Goal: Task Accomplishment & Management: Use online tool/utility

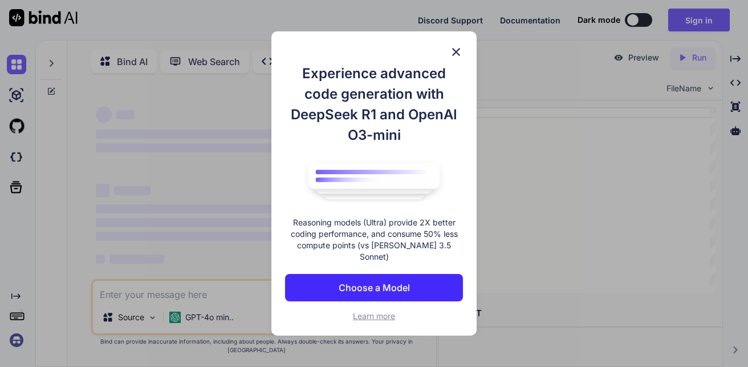
click at [458, 57] on img at bounding box center [456, 52] width 14 height 14
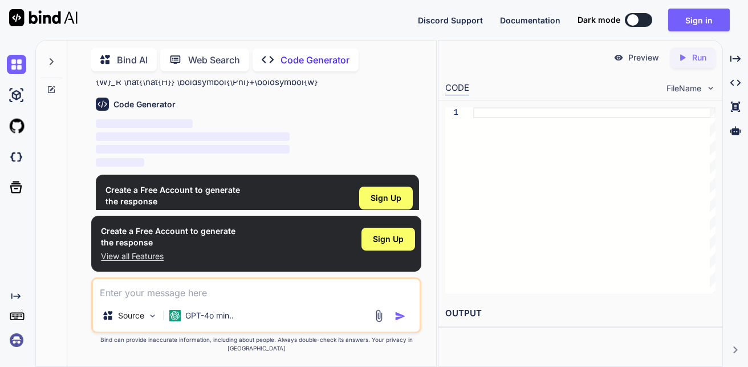
scroll to position [53, 0]
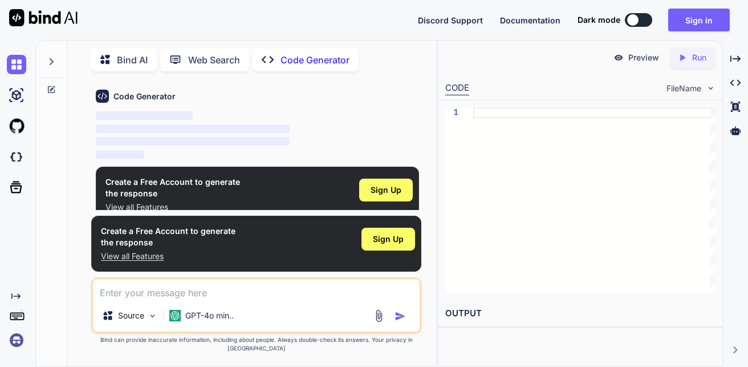
type textarea "x"
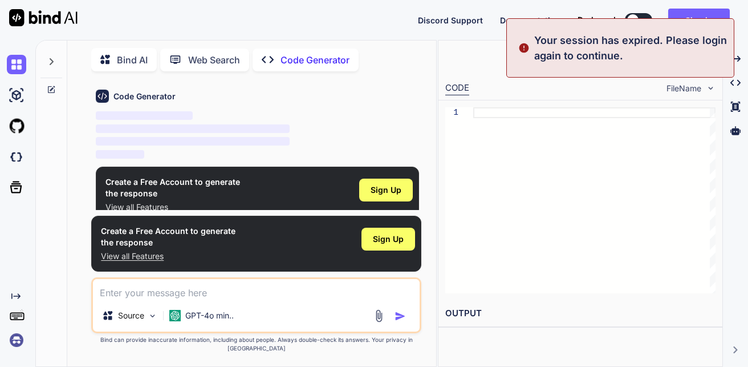
click at [391, 18] on div "Discord Support Documentation Dark mode Sign in Created with Pixso." at bounding box center [374, 20] width 748 height 40
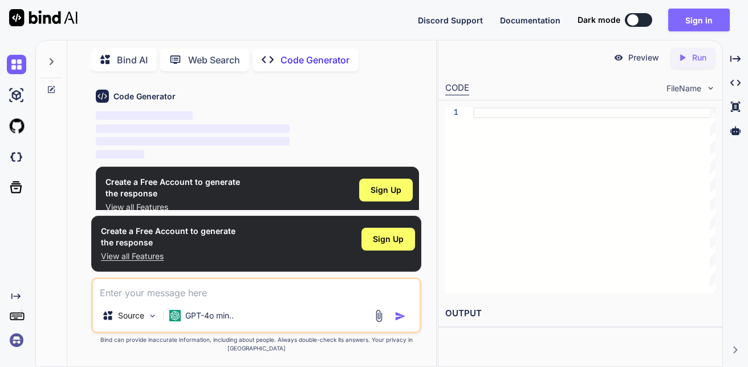
click at [695, 18] on button "Sign in" at bounding box center [699, 20] width 62 height 23
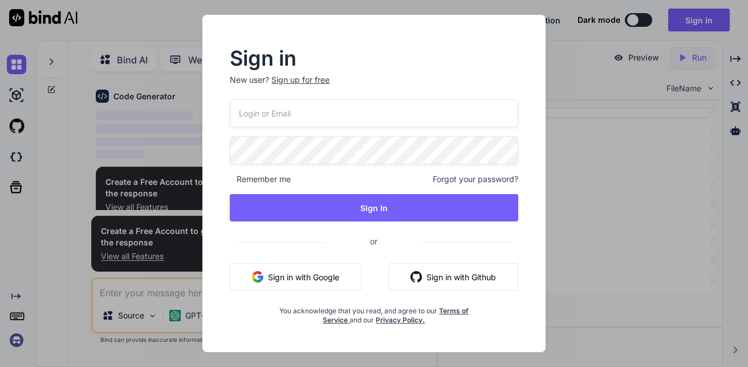
click at [372, 112] on input "email" at bounding box center [374, 113] width 288 height 28
click at [302, 279] on button "Sign in with Google" at bounding box center [296, 276] width 132 height 27
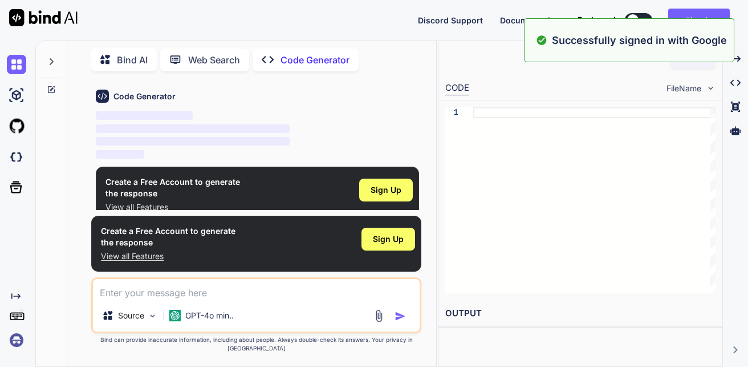
click at [636, 271] on div at bounding box center [594, 200] width 242 height 186
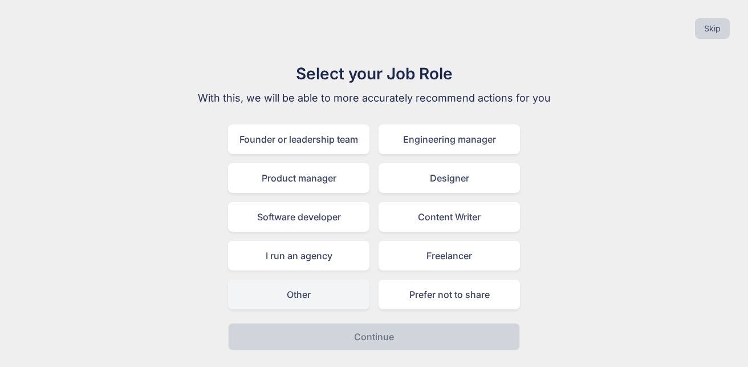
click at [311, 296] on div "Other" at bounding box center [298, 294] width 141 height 30
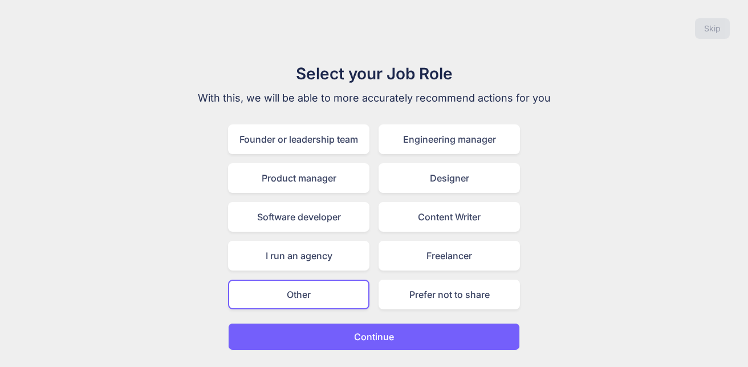
click at [348, 331] on button "Continue" at bounding box center [374, 336] width 292 height 27
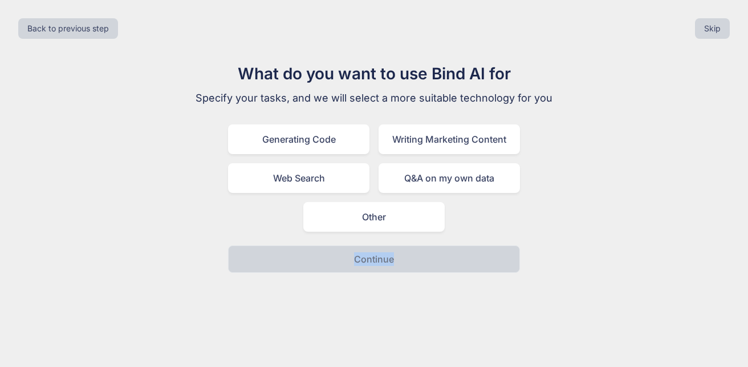
click at [348, 331] on div "Back to previous step Skip What do you want to use Bind AI for Specify your tas…" at bounding box center [374, 183] width 748 height 367
click at [575, 103] on div "What do you want to use Bind AI for Specify your tasks, and we will select a mo…" at bounding box center [374, 167] width 730 height 211
click at [378, 213] on div "Other" at bounding box center [373, 217] width 141 height 30
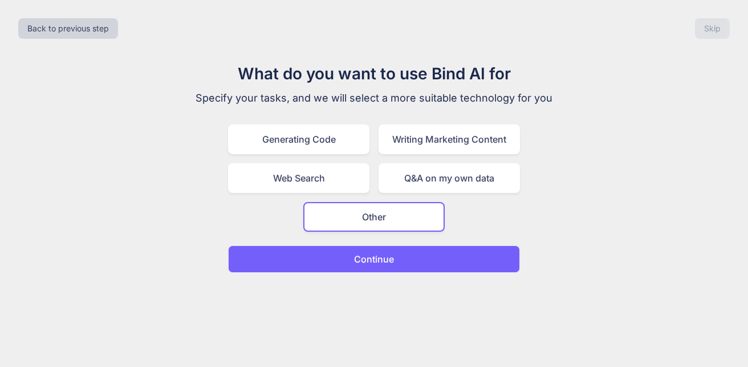
click at [377, 258] on p "Continue" at bounding box center [374, 259] width 40 height 14
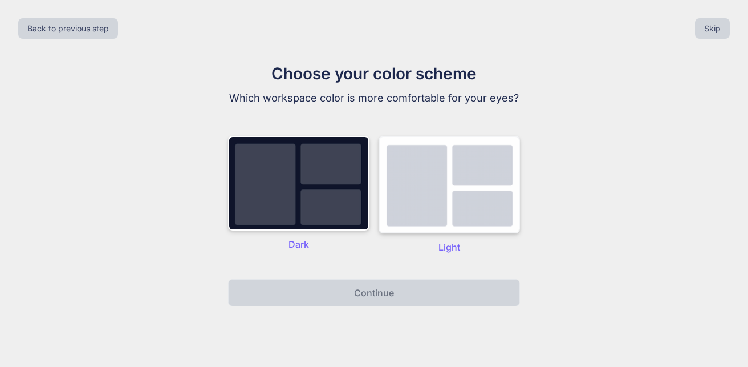
click at [422, 177] on img at bounding box center [449, 184] width 141 height 97
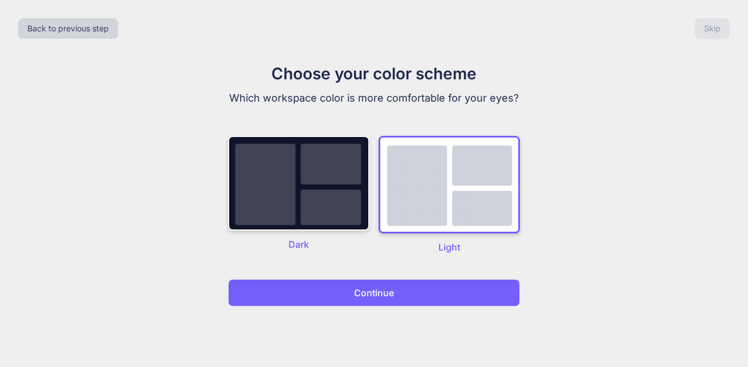
click at [412, 295] on button "Continue" at bounding box center [374, 292] width 292 height 27
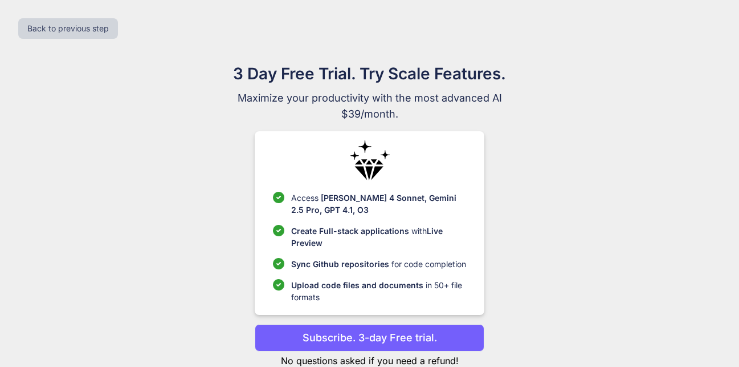
scroll to position [32, 0]
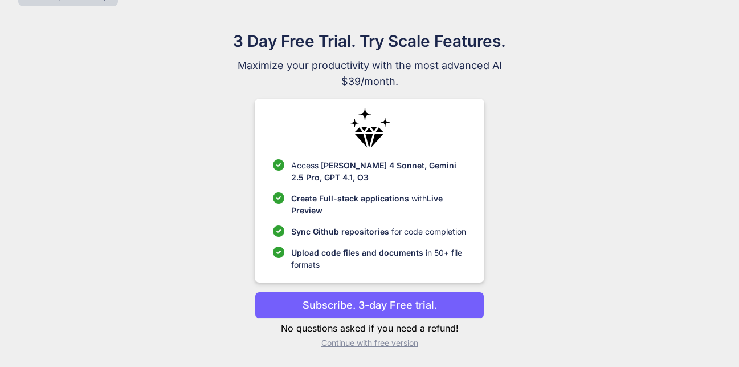
click at [384, 307] on p "Subscribe. 3-day Free trial." at bounding box center [370, 304] width 135 height 15
click at [367, 345] on p "Continue with free version" at bounding box center [370, 342] width 230 height 11
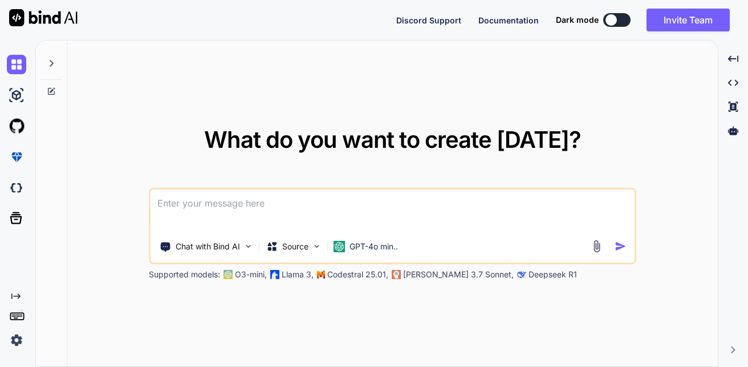
click at [225, 200] on textarea at bounding box center [392, 210] width 485 height 42
type textarea "x"
paste textarea "\boldsymbol{y}=\mathbf{W}_T \mathbf{W}_R \hat{\hat{H}} \boldsymbol{\Phi}+\bolds…"
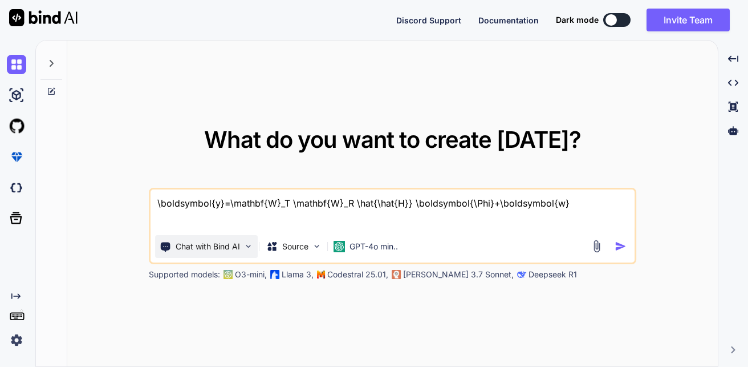
type textarea "\boldsymbol{y}=\mathbf{W}_T \mathbf{W}_R \hat{\hat{H}} \boldsymbol{\Phi}+\bolds…"
click at [242, 248] on div "Chat with Bind AI" at bounding box center [206, 246] width 103 height 23
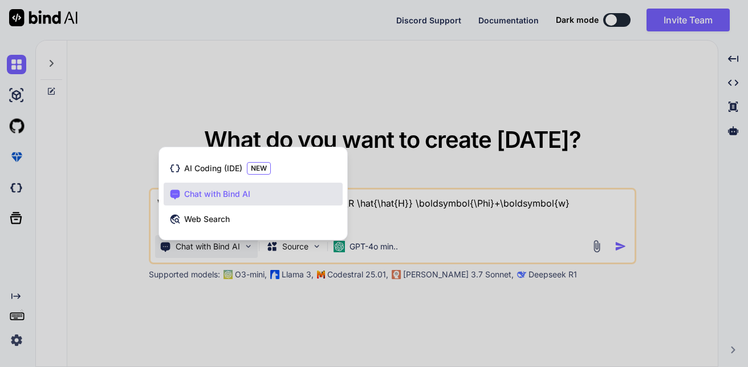
click at [267, 197] on div "Chat with Bind AI" at bounding box center [253, 193] width 179 height 23
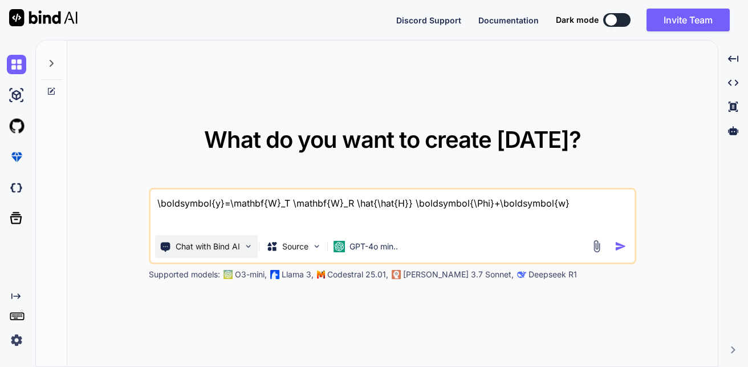
click at [227, 250] on p "Chat with Bind AI" at bounding box center [208, 246] width 64 height 11
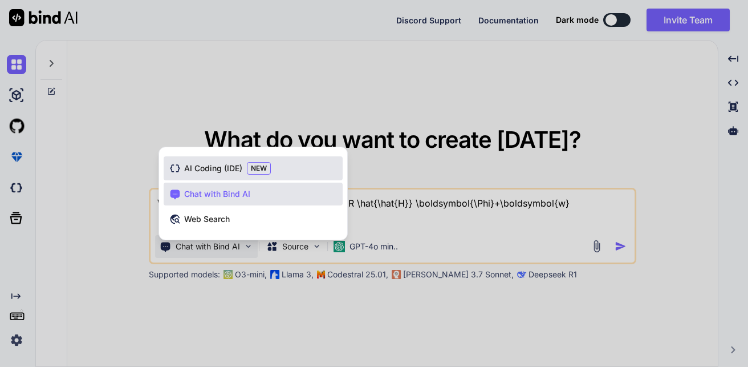
click at [223, 165] on span "AI Coding (IDE)" at bounding box center [213, 167] width 58 height 11
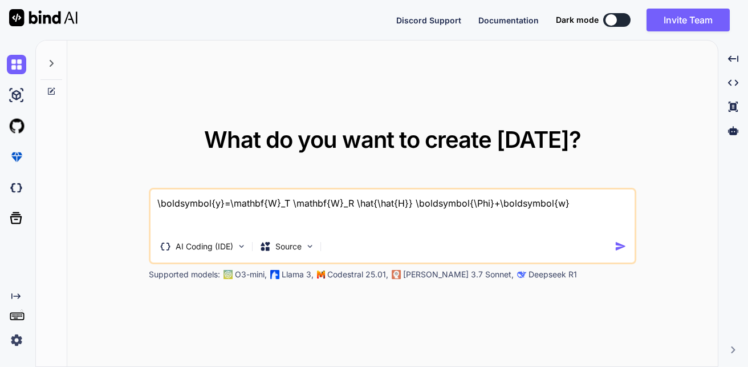
click at [618, 244] on img "button" at bounding box center [621, 246] width 12 height 12
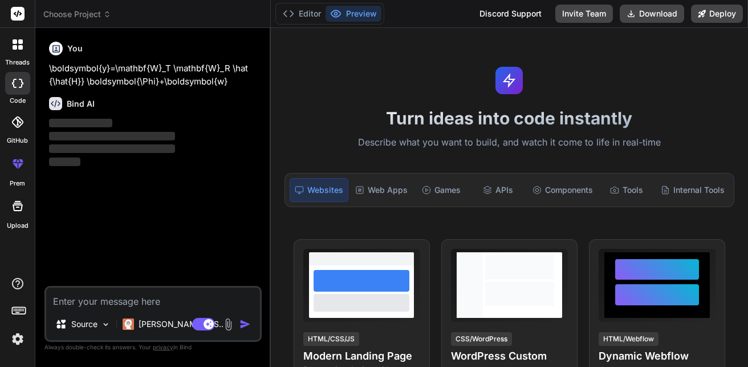
type textarea "x"
type textarea "N"
type textarea "x"
type textarea "Ne"
type textarea "x"
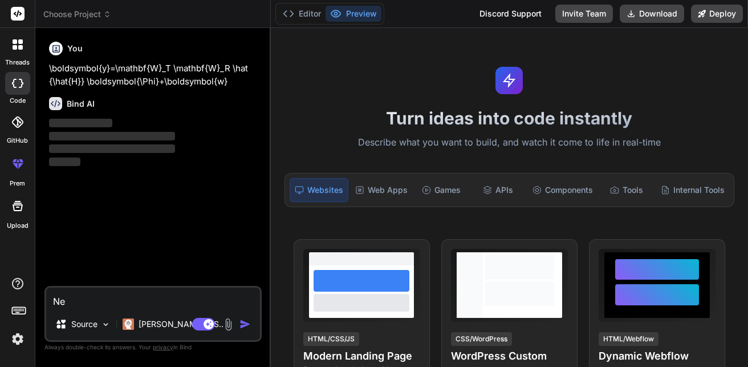
type textarea "Nee"
type textarea "x"
type textarea "Need"
type textarea "x"
type textarea "Need"
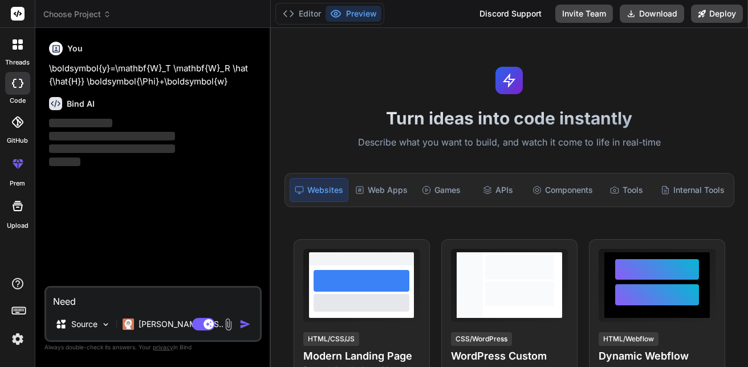
type textarea "x"
type textarea "Need t"
type textarea "x"
type textarea "Need to"
type textarea "x"
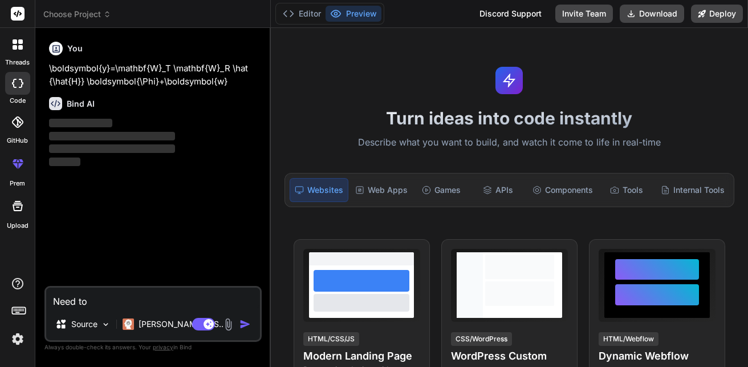
type textarea "Need to"
type textarea "x"
type textarea "Need to"
type textarea "x"
type textarea "Need t"
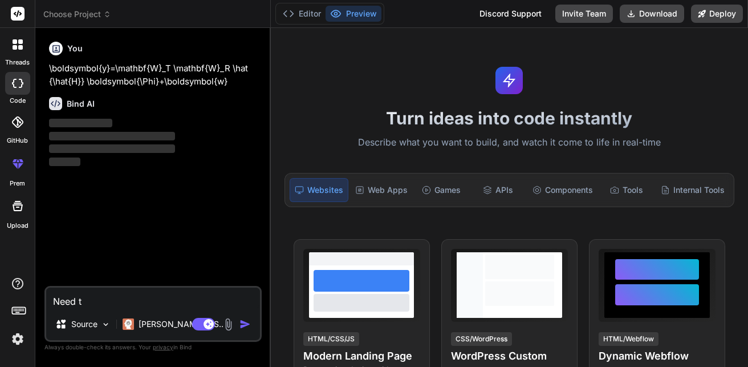
type textarea "x"
type textarea "Need"
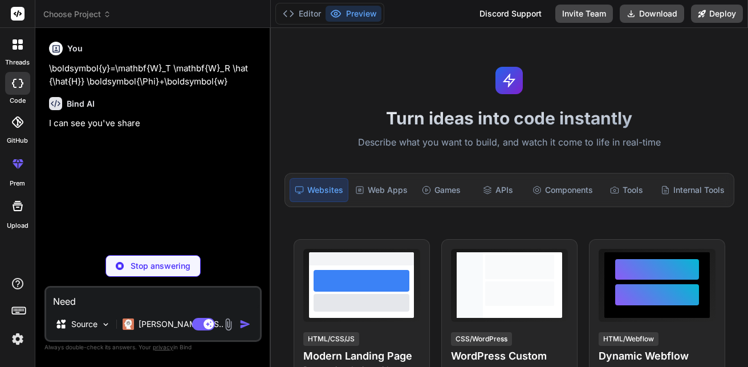
type textarea "x"
type textarea "Need i"
type textarea "x"
type textarea "Need in"
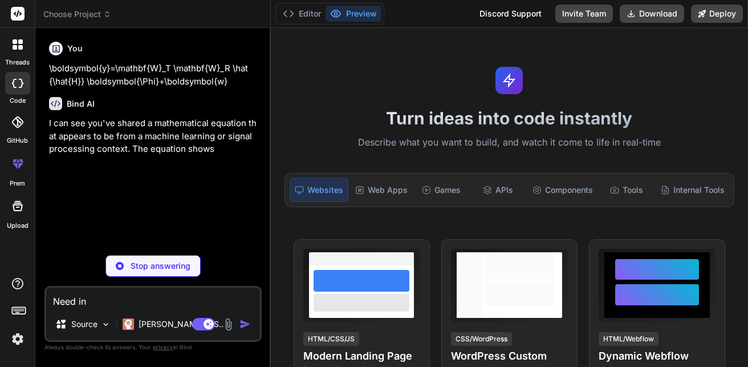
type textarea "x"
type textarea "Need in"
type textarea "x"
type textarea "Need in p"
type textarea "x"
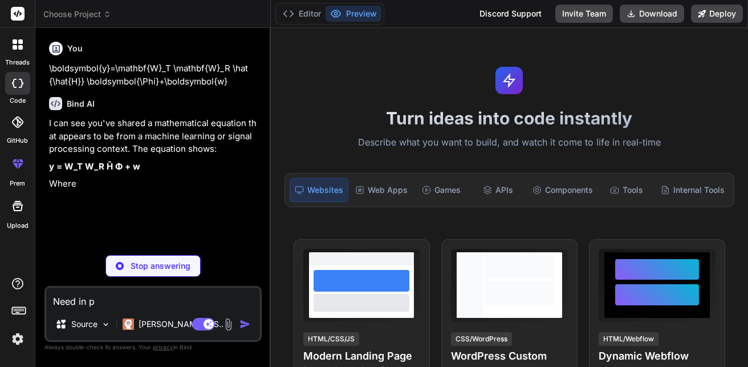
type textarea "Need in py"
type textarea "x"
type textarea "Need in pyt"
type textarea "x"
type textarea "Need in pyth"
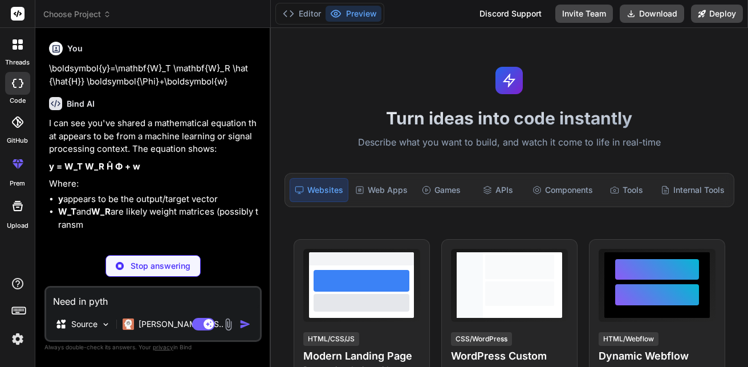
type textarea "x"
type textarea "Need in pytho"
type textarea "x"
type textarea "Need in python"
type textarea "x"
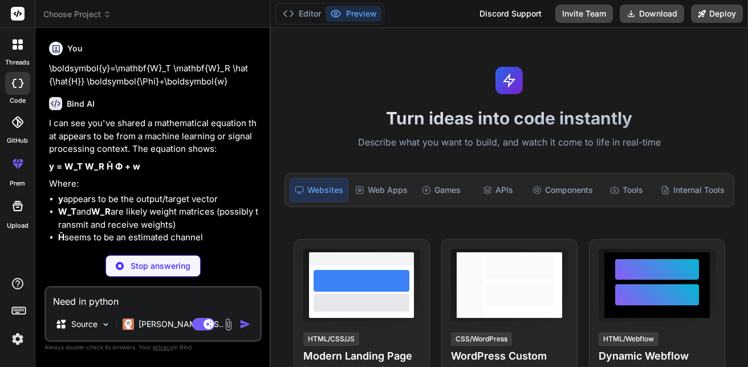
type textarea "Need in python"
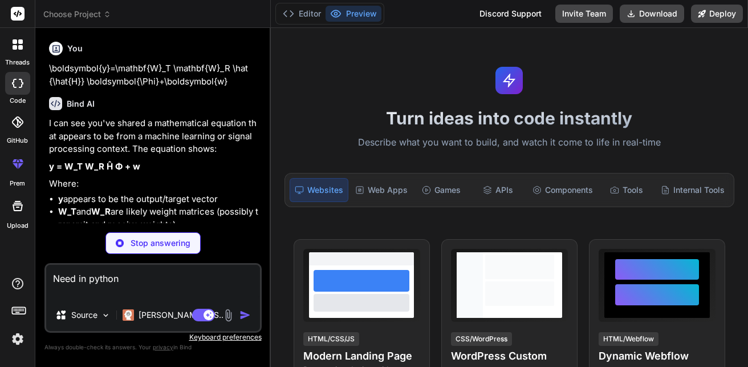
type textarea "x"
type textarea "Need in python"
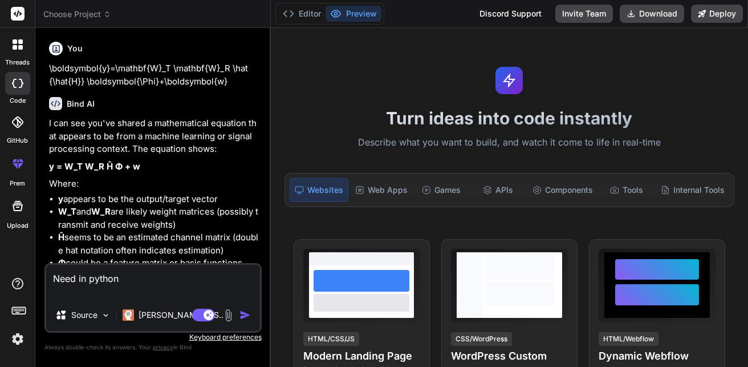
click at [244, 315] on img "button" at bounding box center [244, 314] width 11 height 11
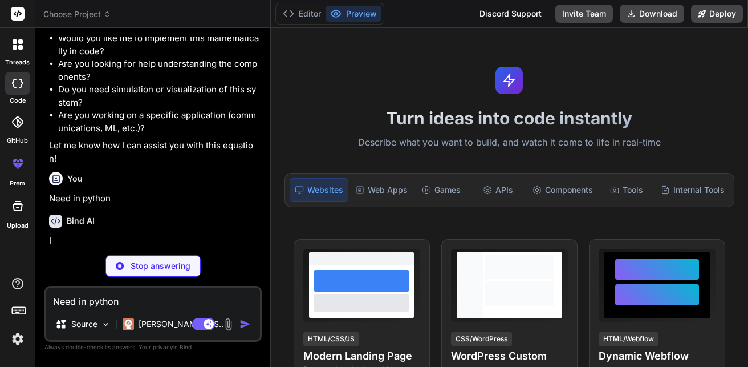
scroll to position [367, 0]
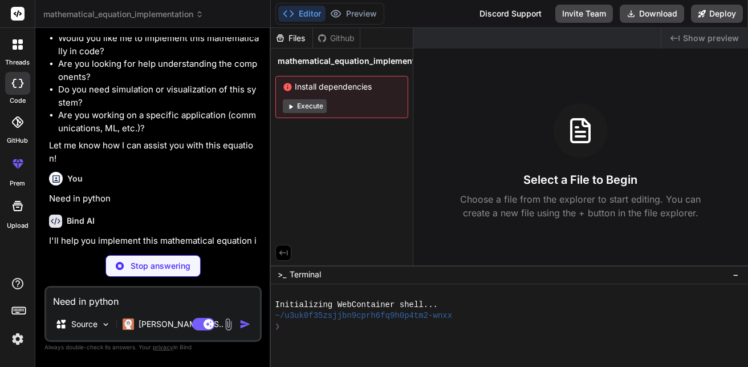
click at [315, 105] on button "Execute" at bounding box center [305, 106] width 44 height 14
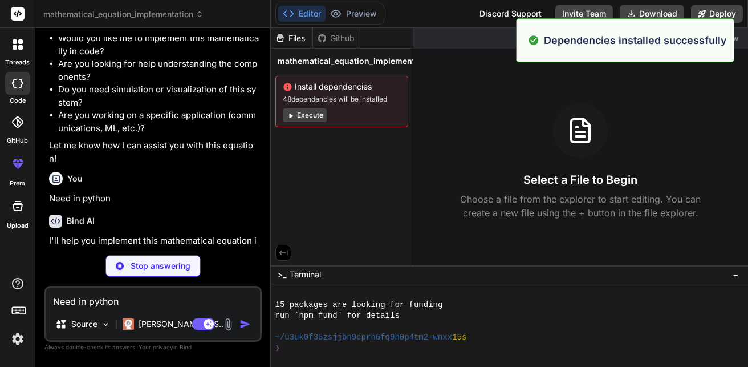
scroll to position [141, 0]
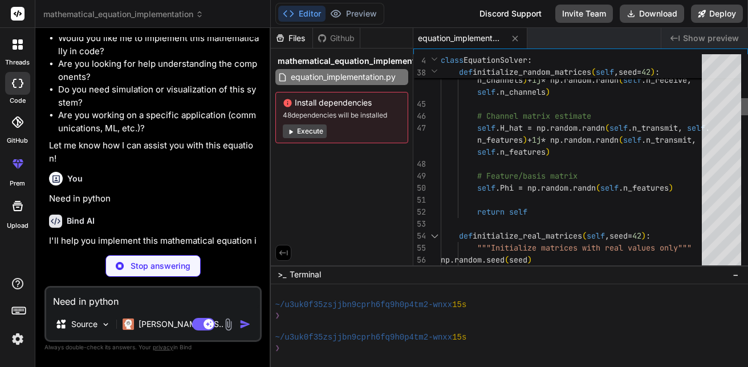
type textarea "x"
type textarea "performance_comparison() manual_matrices_example()"
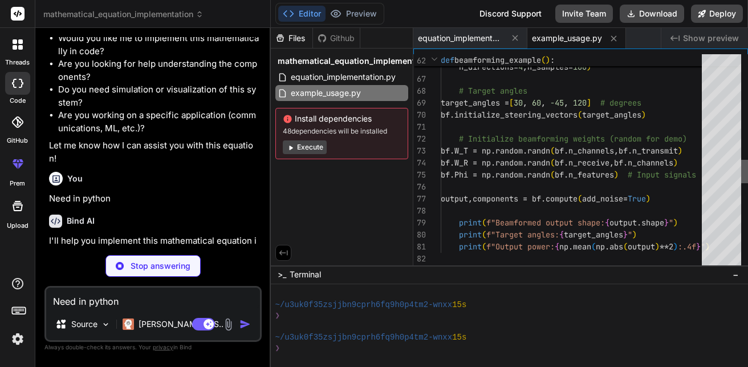
click at [745, 160] on div at bounding box center [744, 171] width 7 height 23
click at [743, 168] on div at bounding box center [744, 171] width 7 height 23
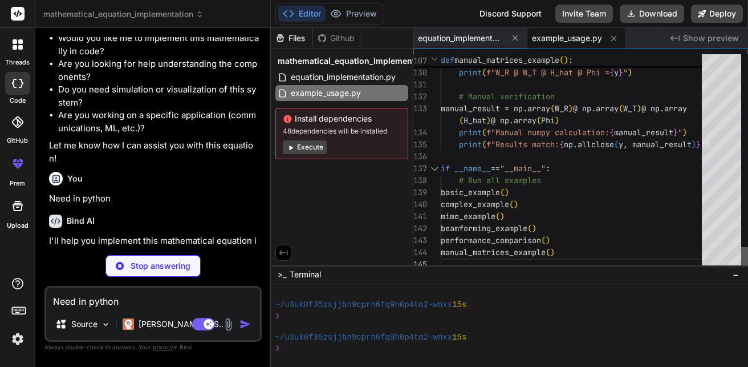
click at [747, 270] on div at bounding box center [744, 258] width 7 height 23
click at [304, 144] on button "Execute" at bounding box center [305, 147] width 44 height 14
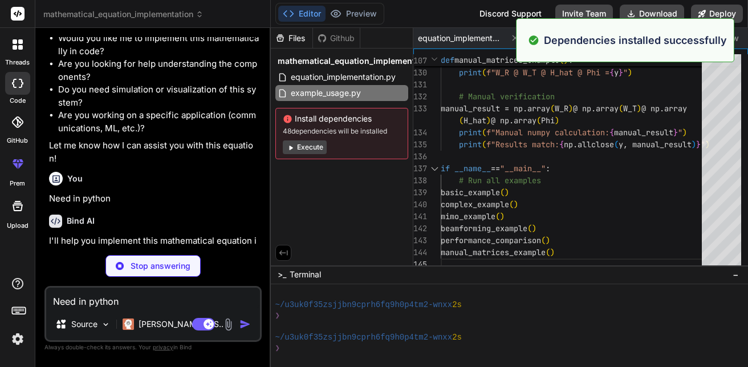
scroll to position [303, 0]
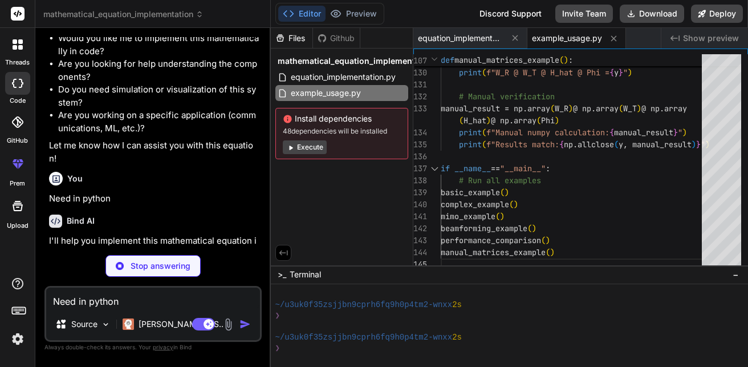
click at [315, 144] on button "Execute" at bounding box center [305, 147] width 44 height 14
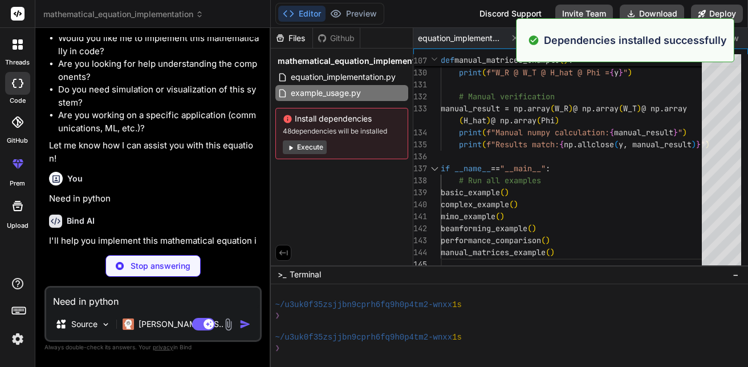
scroll to position [466, 0]
click at [89, 301] on textarea "Need in python" at bounding box center [153, 297] width 214 height 21
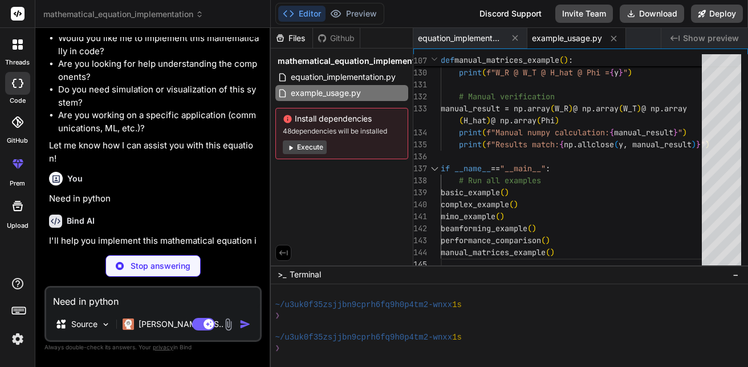
type textarea "x"
type textarea "print("All visualizations saved as PNG files!")"
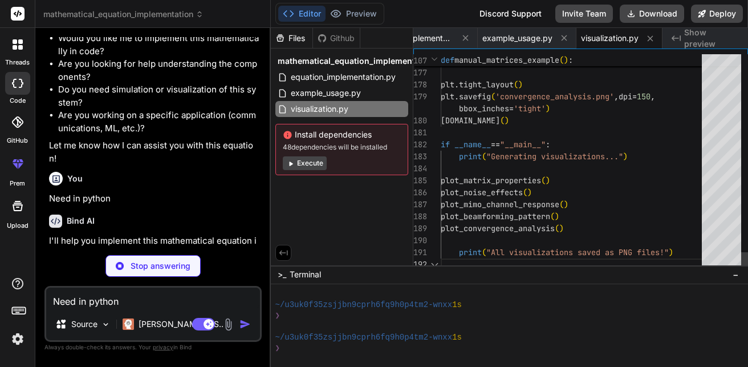
type textarea "x"
type textarea "W"
type textarea "x"
type textarea "numpy>=1.21.0 matplotlib>=3.5.0"
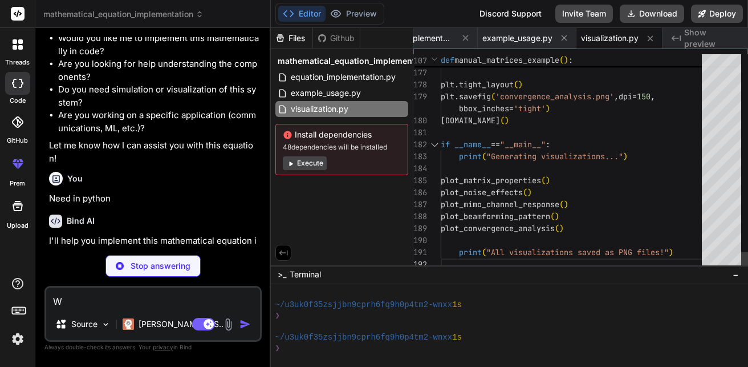
scroll to position [0, 140]
type textarea "x"
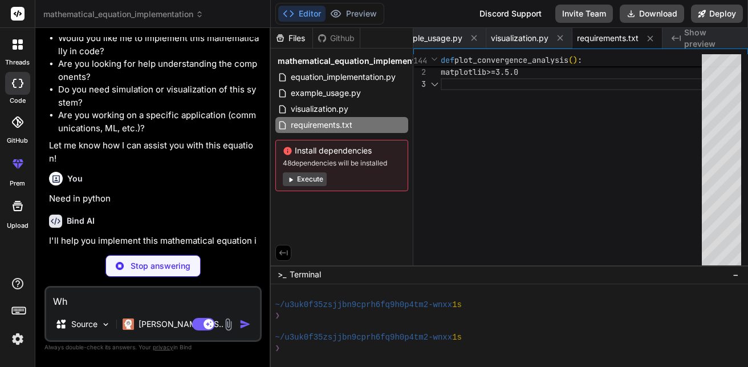
type textarea "Wha"
type textarea "x"
type textarea "What"
type textarea "x"
type textarea "Wha"
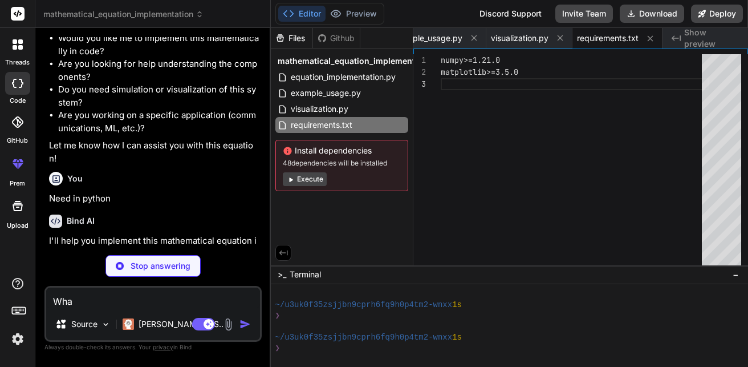
type textarea "x"
type textarea "W"
type textarea "x"
type textarea "- `requirements.txt`: Python dependencies ## Run Examples ```bash python exampl…"
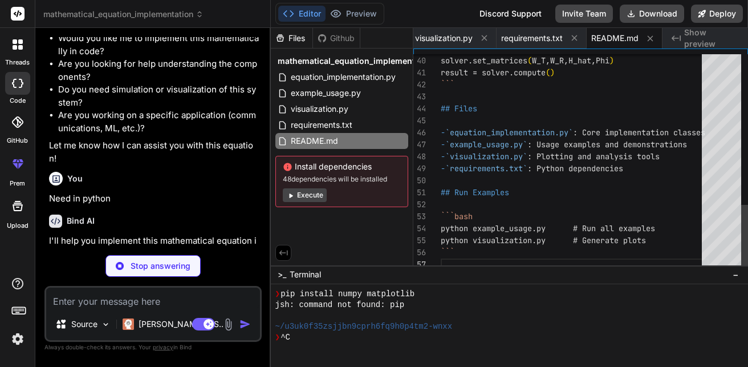
scroll to position [607, 0]
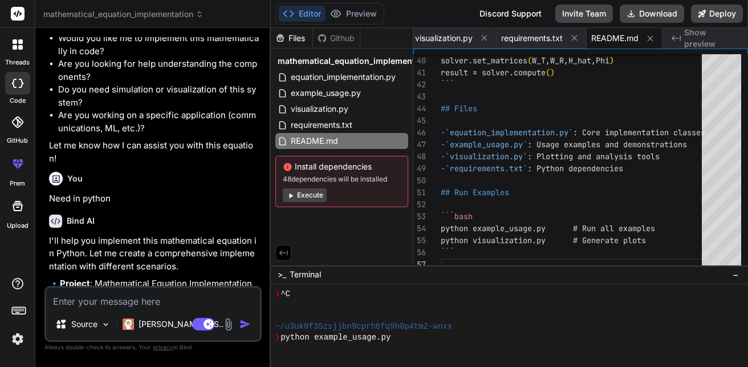
click at [181, 253] on p "I'll help you implement this mathematical equation in Python. Let me create a c…" at bounding box center [154, 253] width 210 height 39
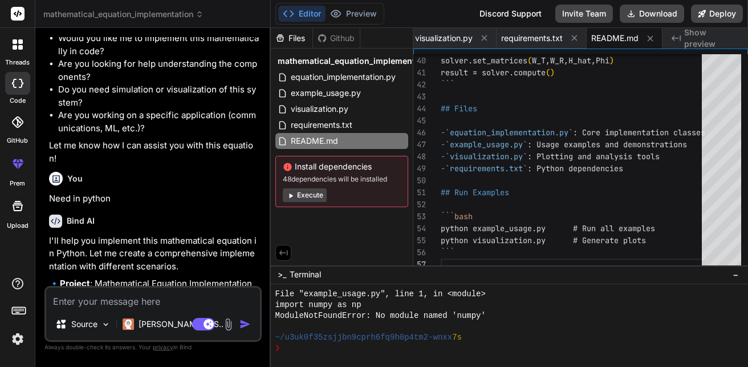
click at [194, 222] on div "Bind AI" at bounding box center [154, 220] width 210 height 13
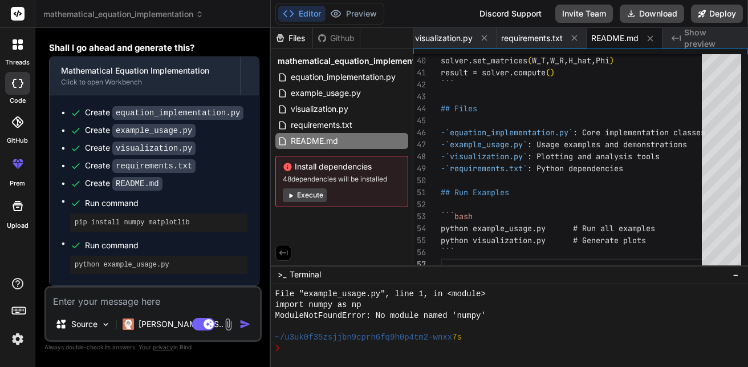
scroll to position [725, 0]
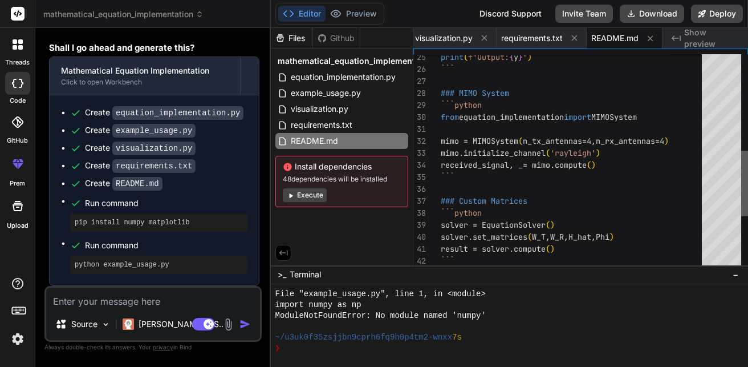
click at [746, 179] on div at bounding box center [744, 183] width 7 height 66
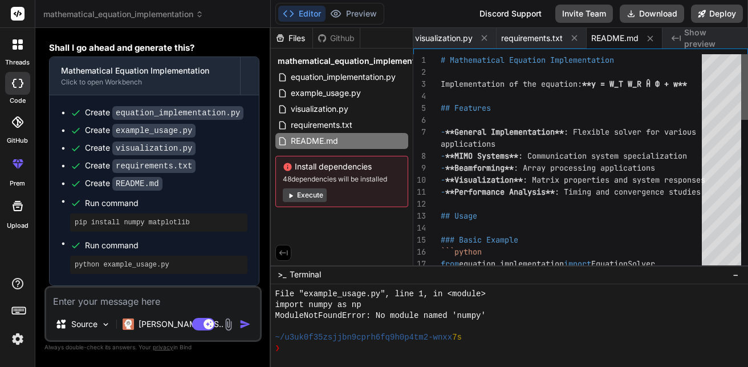
type textarea "x"
click at [747, 83] on div at bounding box center [744, 87] width 7 height 66
click at [312, 12] on button "Editor" at bounding box center [301, 14] width 47 height 16
click at [336, 42] on div "Github" at bounding box center [336, 37] width 47 height 11
click at [295, 39] on div "Files" at bounding box center [292, 37] width 42 height 11
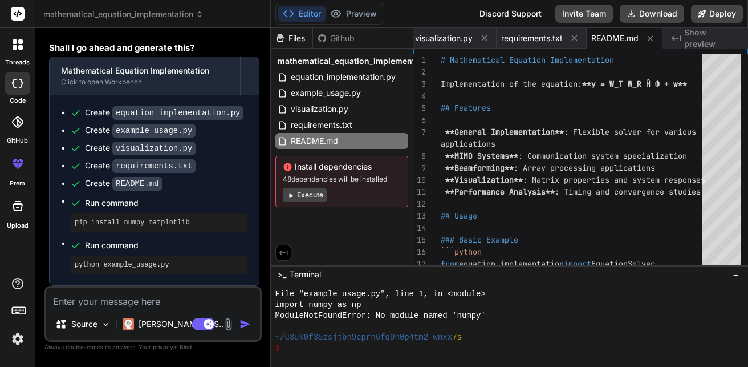
click at [432, 17] on div "Editor Preview Disabled until preview for your project is generated Discord Sup…" at bounding box center [510, 14] width 478 height 28
click at [715, 38] on span "Show preview" at bounding box center [711, 38] width 55 height 23
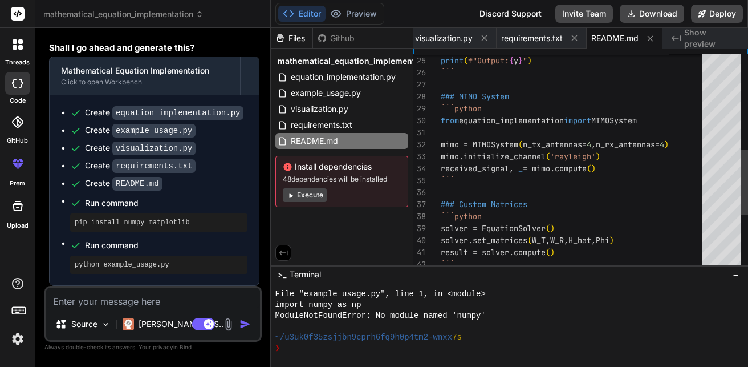
click at [730, 94] on div at bounding box center [721, 162] width 39 height 216
click at [730, 94] on div at bounding box center [721, 94] width 39 height 21
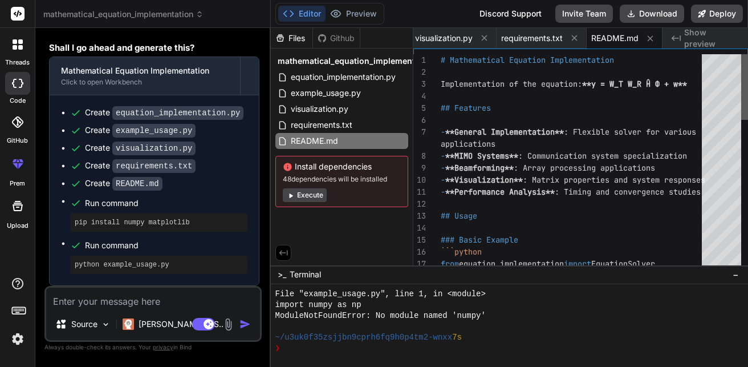
click at [745, 54] on div at bounding box center [744, 87] width 7 height 66
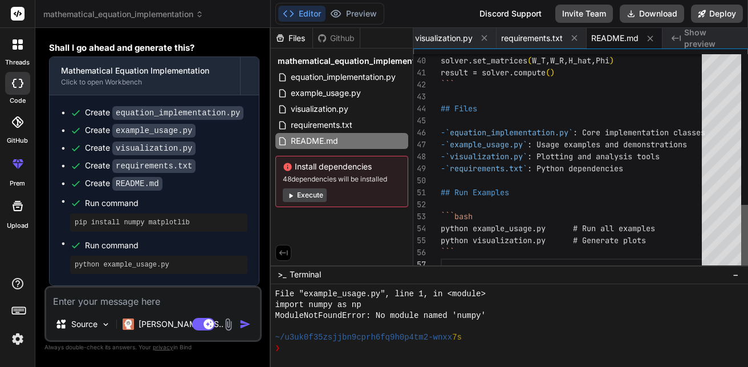
click at [747, 259] on div at bounding box center [744, 238] width 7 height 66
click at [287, 349] on textarea "Terminal input" at bounding box center [286, 348] width 5 height 11
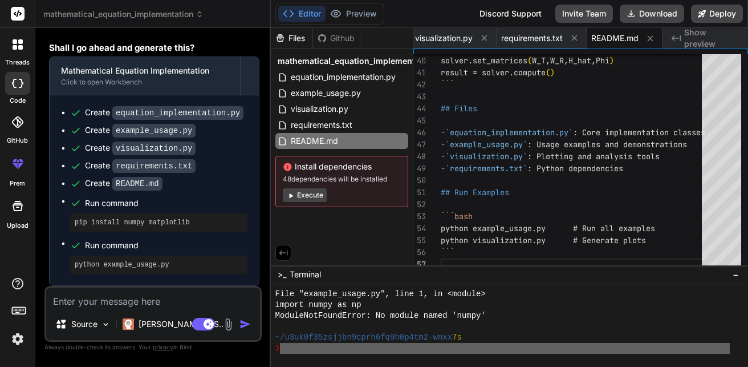
click at [287, 349] on textarea "Terminal input" at bounding box center [286, 348] width 5 height 11
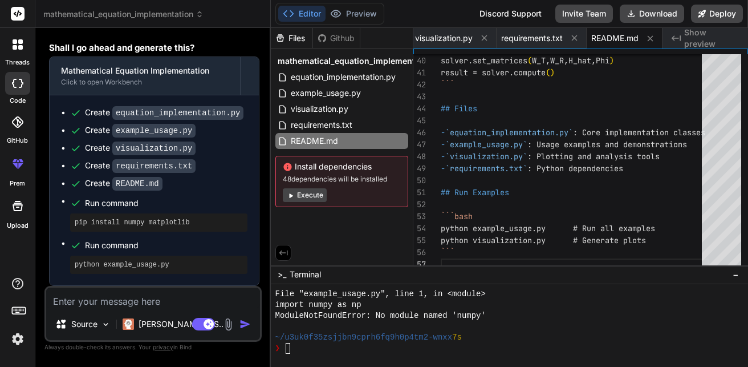
click at [123, 298] on textarea at bounding box center [153, 297] width 214 height 21
type textarea "N"
type textarea "x"
type textarea "Ne"
type textarea "x"
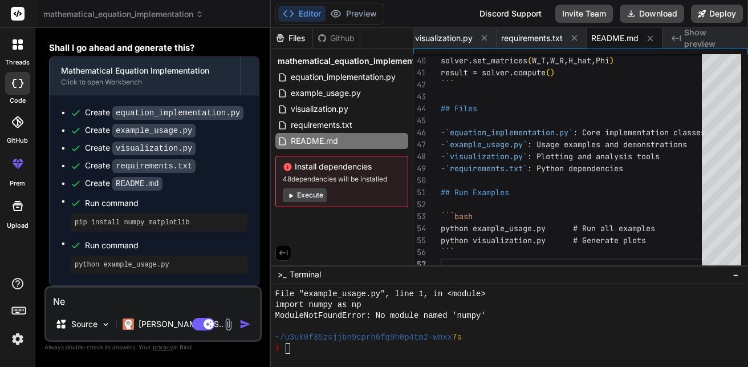
type textarea "Nee"
type textarea "x"
type textarea "Need"
type textarea "x"
type textarea "Need"
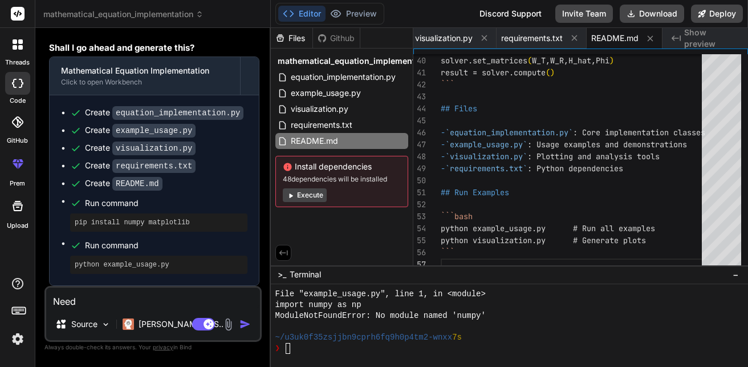
type textarea "x"
type textarea "Need t"
type textarea "x"
type textarea "Need th"
type textarea "x"
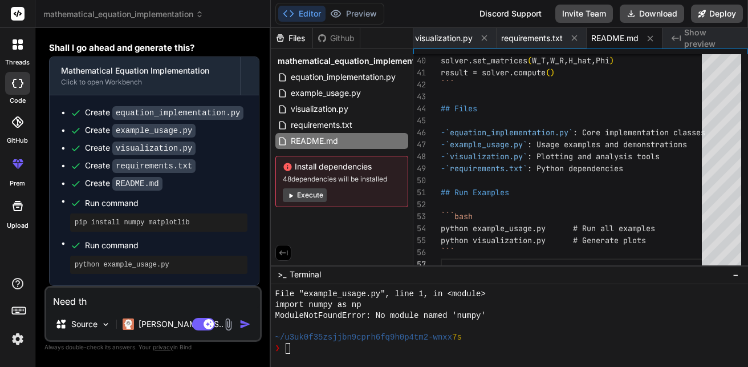
type textarea "Need the"
type textarea "x"
type textarea "Need the"
type textarea "x"
type textarea "Need the p"
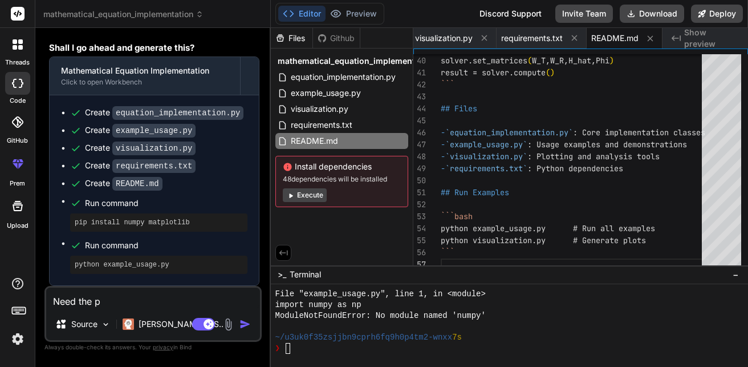
type textarea "x"
type textarea "Need the py"
type textarea "x"
type textarea "Need the pyt"
type textarea "x"
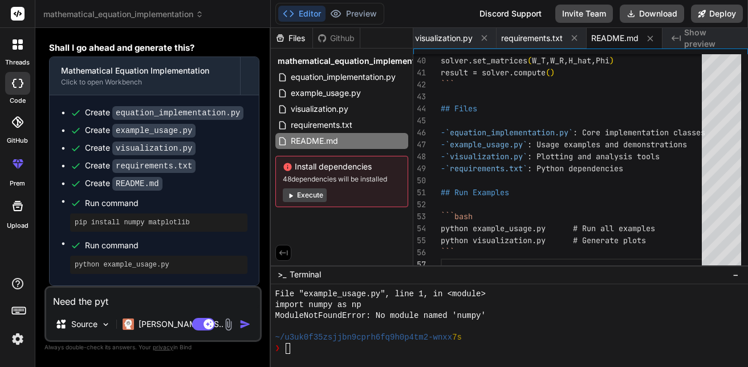
type textarea "Need the pyth"
type textarea "x"
type textarea "Need the pytho"
type textarea "x"
type textarea "Need the python"
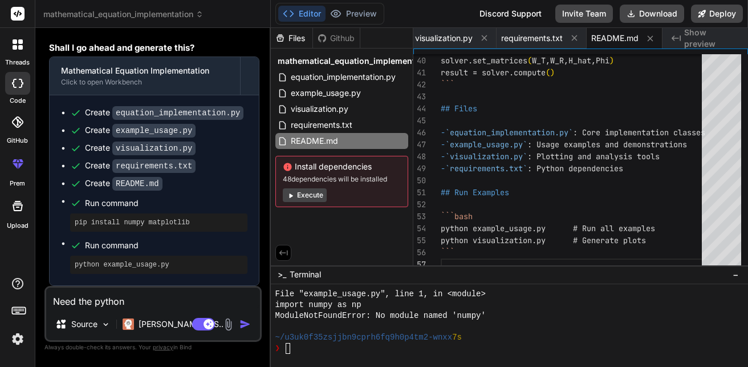
type textarea "x"
type textarea "Need the python"
type textarea "x"
type textarea "Need the python c"
type textarea "x"
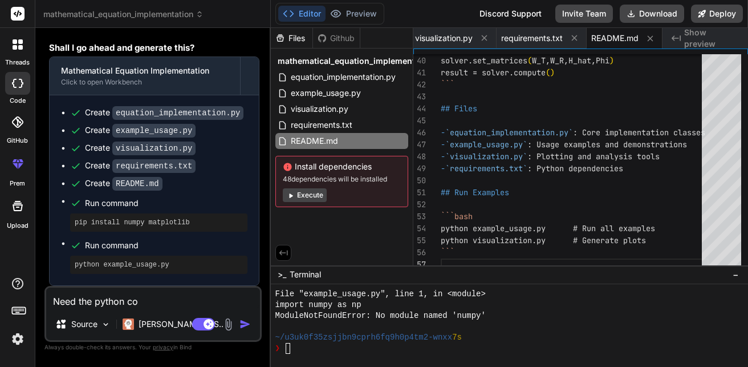
type textarea "Need the python cod"
type textarea "x"
type textarea "Need the python code"
type textarea "x"
type textarea "Need the python code"
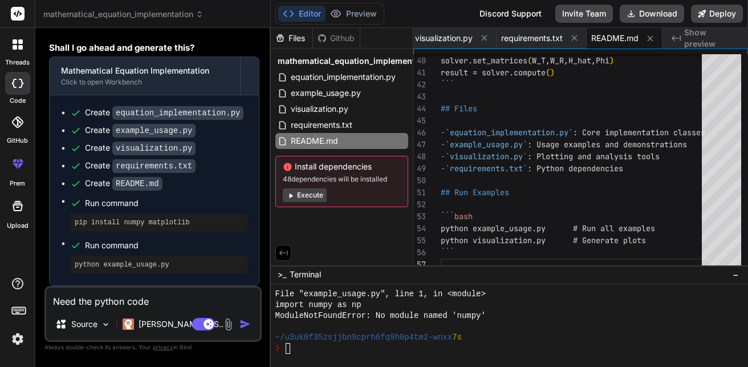
type textarea "x"
type textarea "Need the python code f"
type textarea "x"
type textarea "Need the python code fo"
type textarea "x"
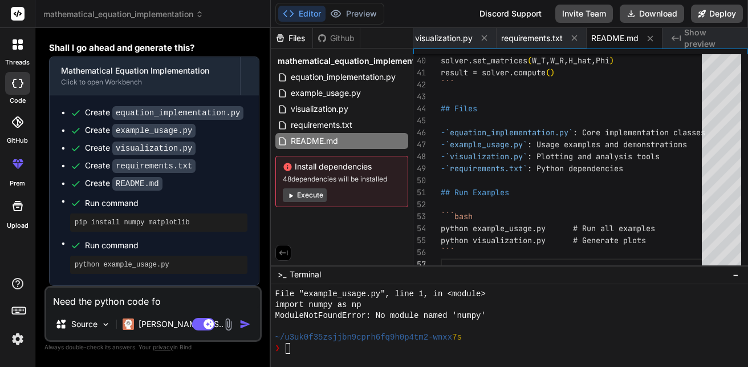
type textarea "Need the python code for"
type textarea "x"
type textarea "Need the python code for t"
type textarea "x"
type textarea "Need the python code for th"
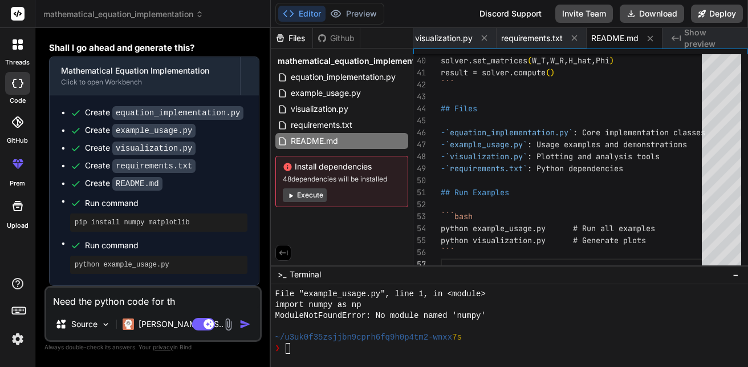
type textarea "x"
type textarea "Need the python code for the"
type textarea "x"
type textarea "Need the python code for the"
type textarea "x"
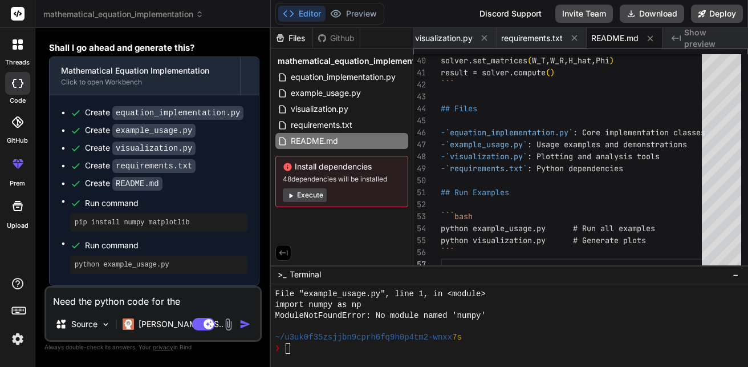
type textarea "Need the python code for the e"
type textarea "x"
type textarea "Need the python code for the eq"
type textarea "x"
type textarea "Need the python code for the equ"
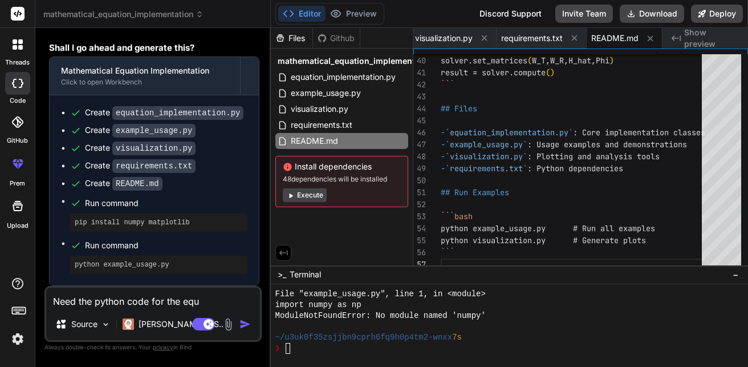
type textarea "x"
type textarea "Need the python code for the equa"
type textarea "x"
type textarea "Need the python code for the equati"
type textarea "x"
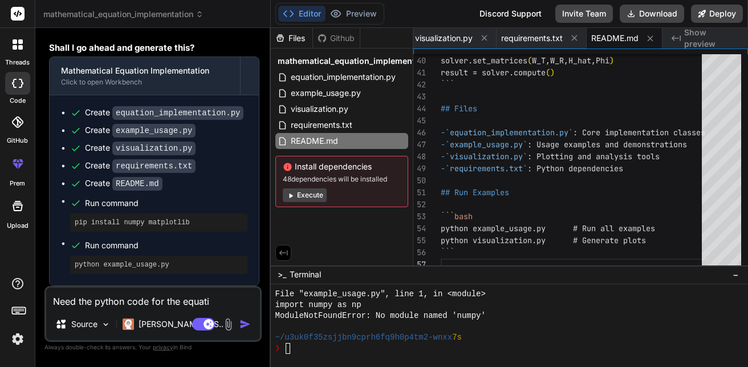
type textarea "Need the python code for the equatio"
type textarea "x"
type textarea "Need the python code for the equation"
click at [246, 323] on img "button" at bounding box center [244, 323] width 11 height 11
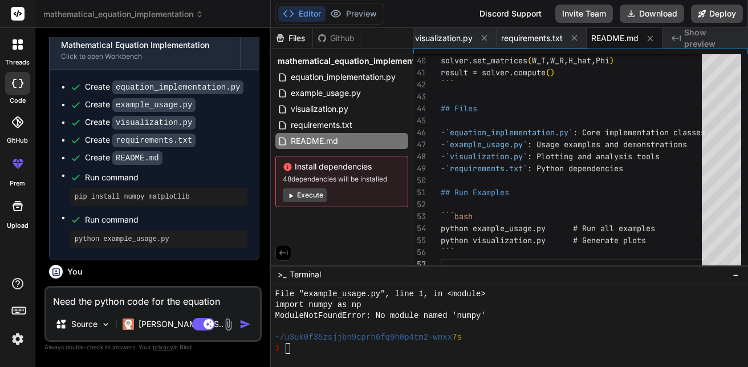
scroll to position [843, 0]
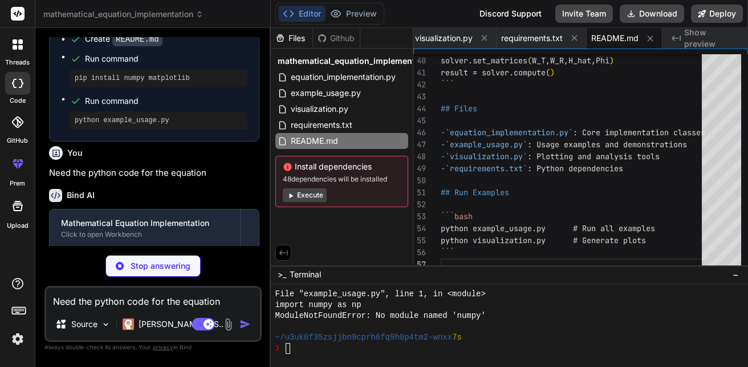
click at [222, 160] on div "You" at bounding box center [154, 153] width 210 height 14
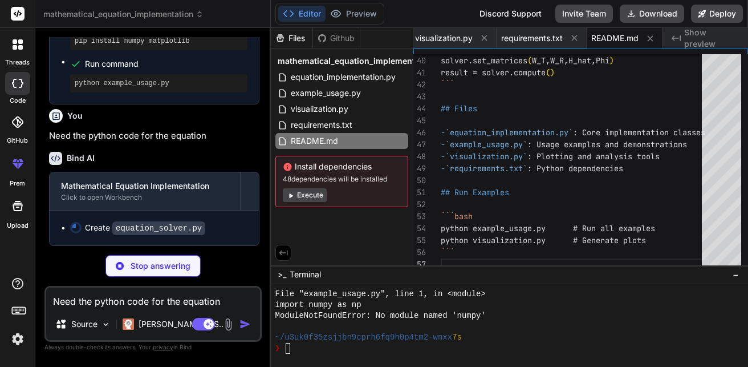
scroll to position [906, 0]
type textarea "x"
type textarea "add_noise=False) print(f"Complex result: {complex_result}") print(f"Magnitude: …"
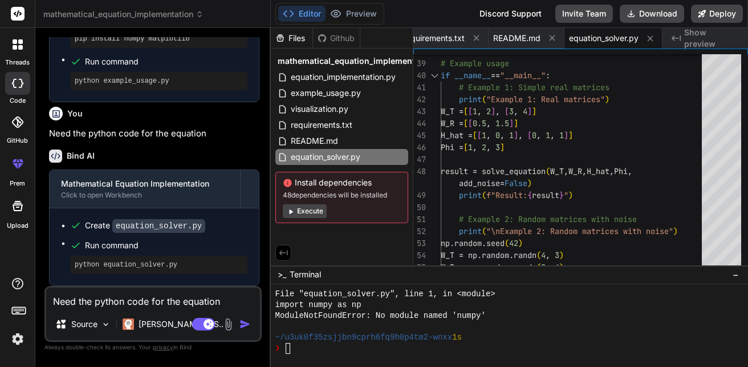
scroll to position [791, 0]
type textarea "x"
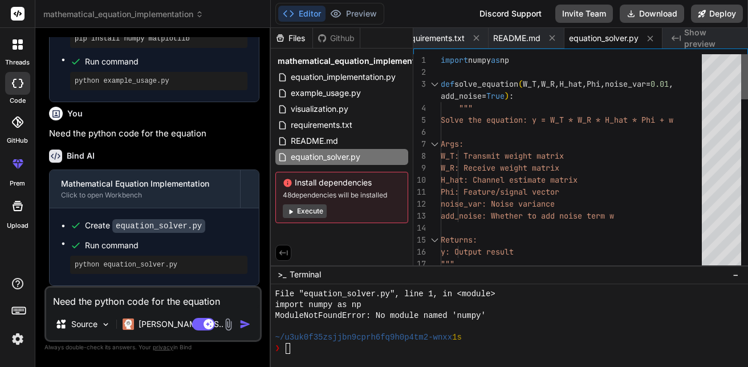
click at [747, 54] on div at bounding box center [744, 76] width 7 height 45
type textarea "H_hat: Channel estimate matrix Phi: Feature/signal vector noise_var: Noise vari…"
drag, startPoint x: 480, startPoint y: 189, endPoint x: 599, endPoint y: 189, distance: 118.6
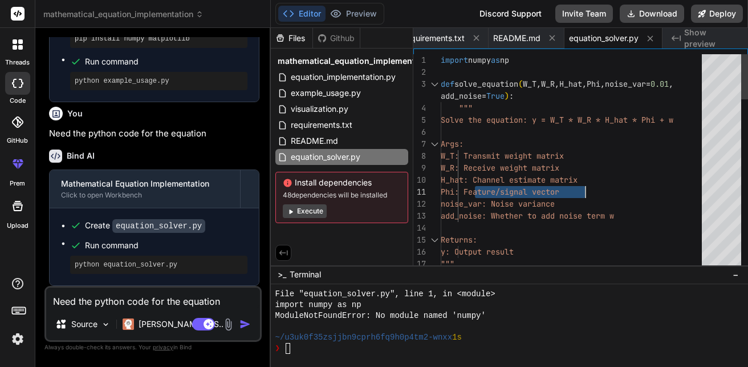
drag, startPoint x: 477, startPoint y: 191, endPoint x: 598, endPoint y: 191, distance: 120.8
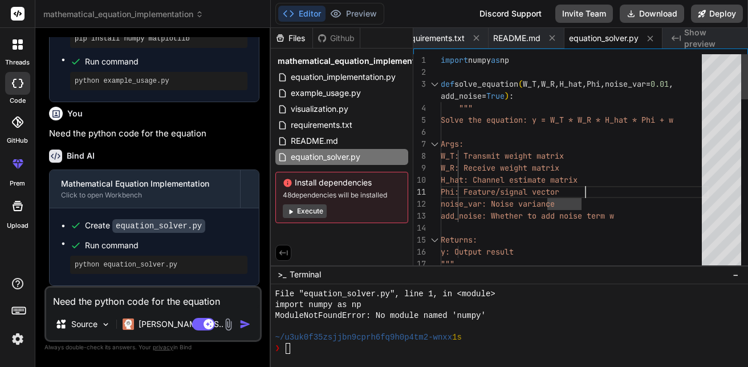
drag, startPoint x: 600, startPoint y: 190, endPoint x: 482, endPoint y: 188, distance: 118.6
click at [588, 310] on div "ModuleNotFoundError: No module named 'numpy'" at bounding box center [502, 315] width 455 height 11
click at [119, 300] on textarea "Need the python code for the equation" at bounding box center [153, 297] width 214 height 21
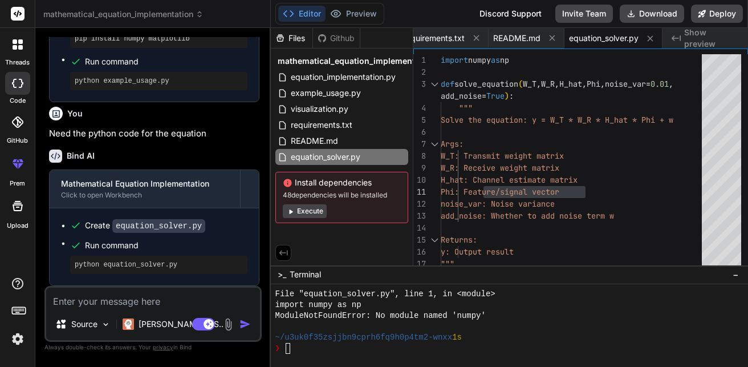
type textarea "x"
type textarea "P"
type textarea "x"
type textarea "Ph"
type textarea "x"
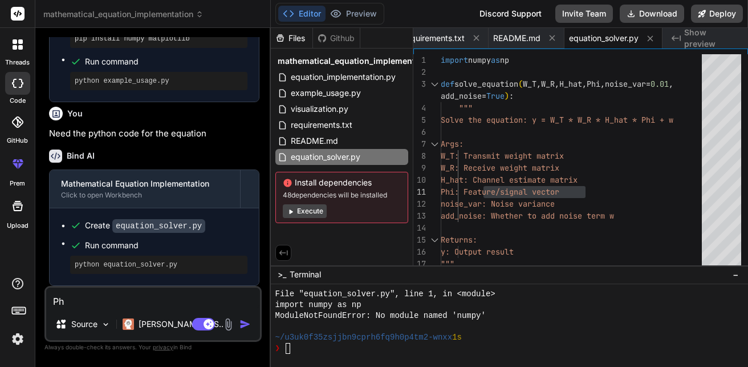
type textarea "Phi"
type textarea "x"
type textarea "Phi"
type textarea "x"
type textarea "Phi i"
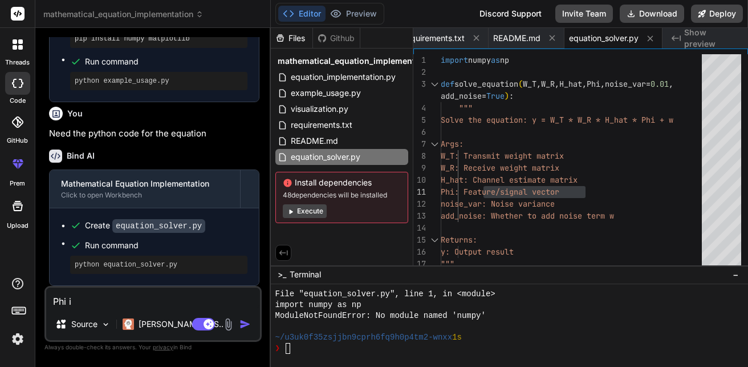
type textarea "x"
type textarea "Phi"
type textarea "x"
type textarea "Phi :"
type textarea "x"
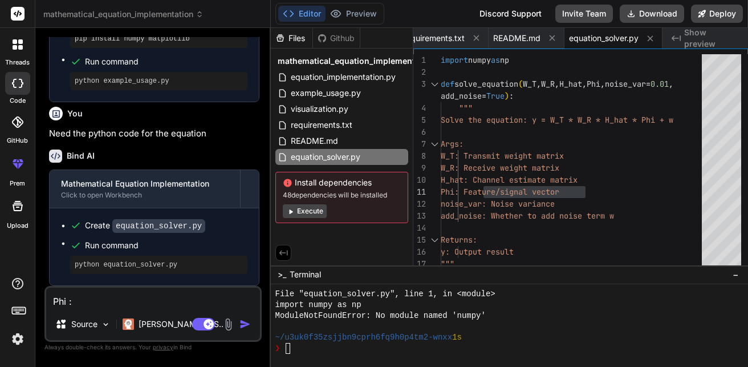
type textarea "Phi :"
type textarea "x"
type textarea "Phi : p"
type textarea "x"
type textarea "Phi : pi"
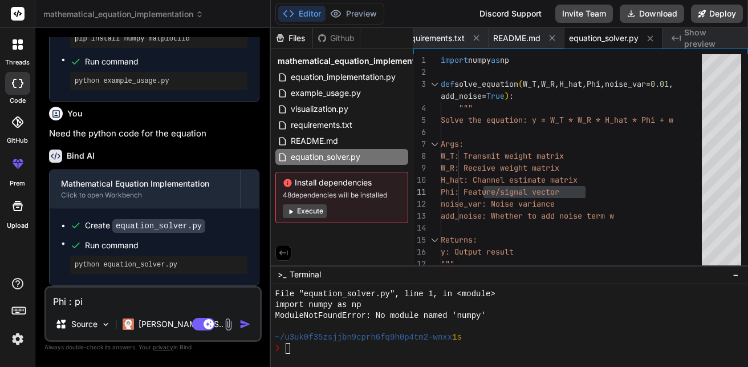
type textarea "x"
type textarea "Phi : pil"
type textarea "x"
type textarea "Phi : pilo"
type textarea "x"
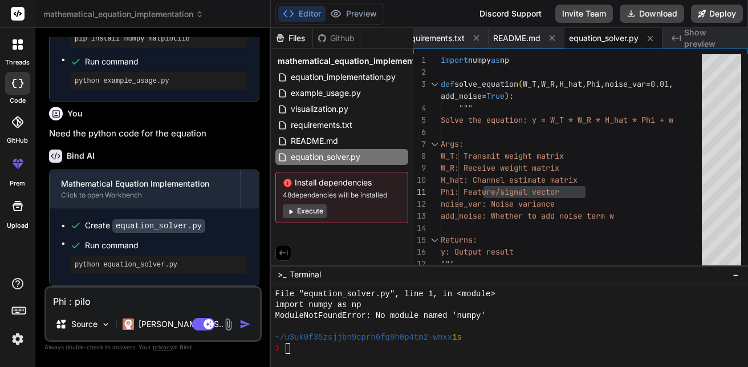
type textarea "Phi : pilot"
type textarea "x"
type textarea "Phi : pilot"
type textarea "x"
type textarea "Phi : pilot s"
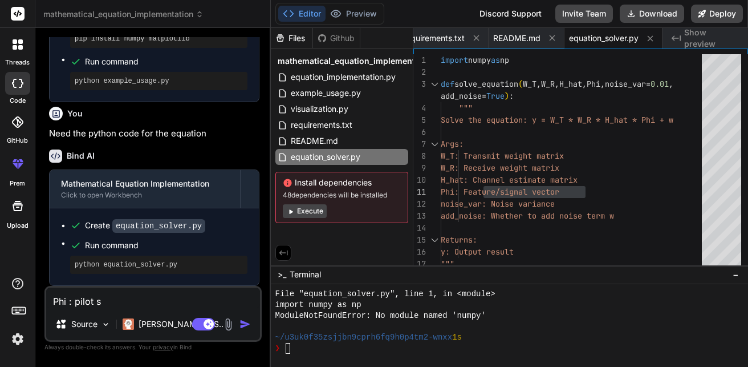
type textarea "x"
type textarea "Phi : pilot si"
type textarea "x"
type textarea "Phi : pilot sig"
type textarea "x"
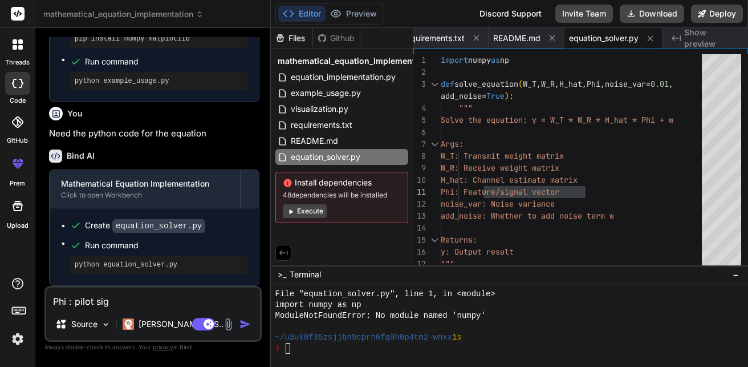
type textarea "Phi : pilot sign"
type textarea "x"
type textarea "Phi : pilot signa"
type textarea "x"
type textarea "Phi : pilot signal"
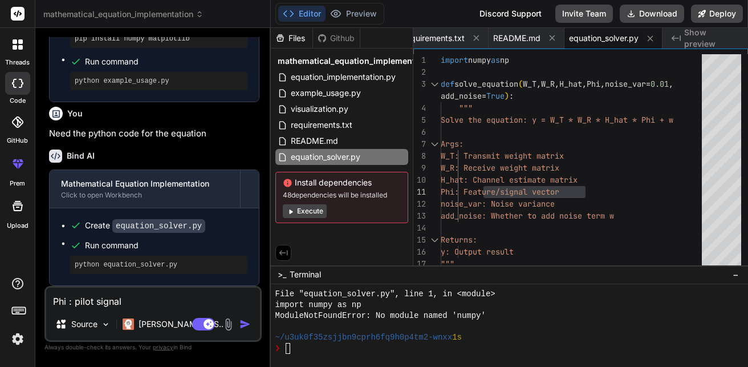
type textarea "x"
type textarea "Phi : pilot signal"
type textarea "x"
type textarea "Phi : pilot signal m"
type textarea "x"
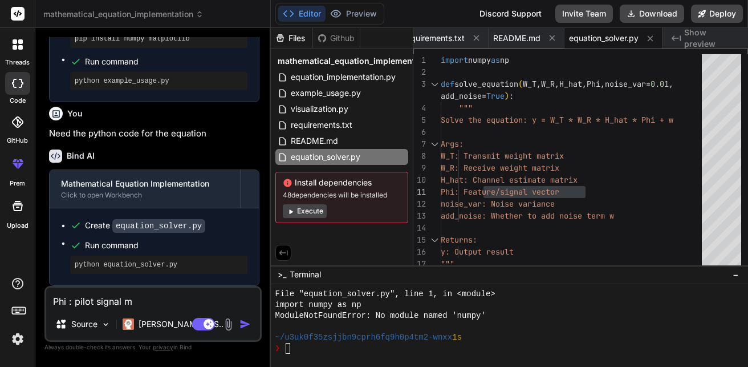
type textarea "Phi : pilot signal ma"
type textarea "x"
type textarea "Phi : pilot signal mat"
type textarea "x"
type textarea "Phi : pilot signal matr"
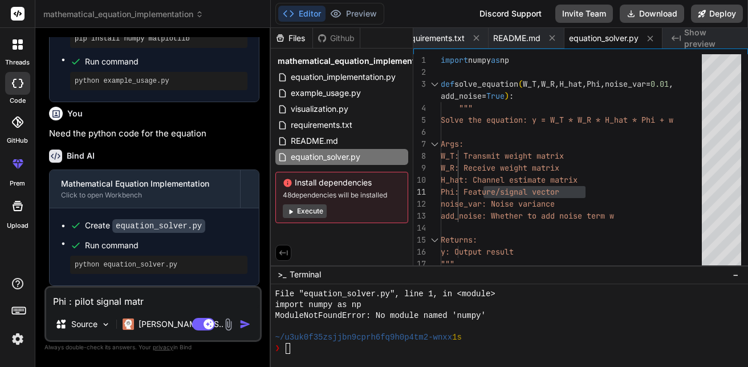
type textarea "x"
type textarea "Phi : pilot signal matri"
type textarea "x"
type textarea "Phi : pilot signal matrix"
type textarea "x"
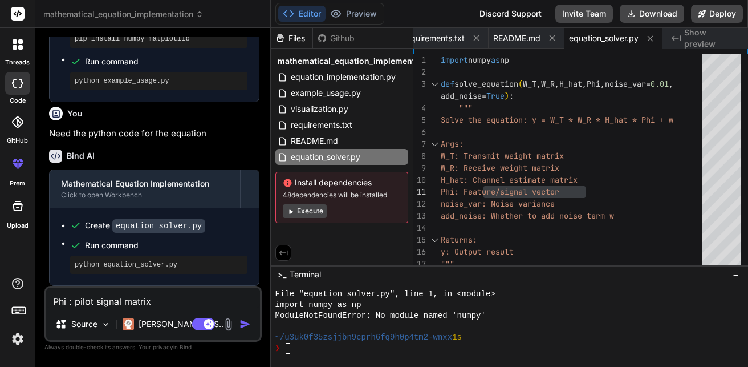
type textarea "Phi : pilot signal matrix,"
type textarea "x"
type textarea "Phi : pilot signal matrix,"
type textarea "x"
type textarea "Phi : pilot signal matrix, W"
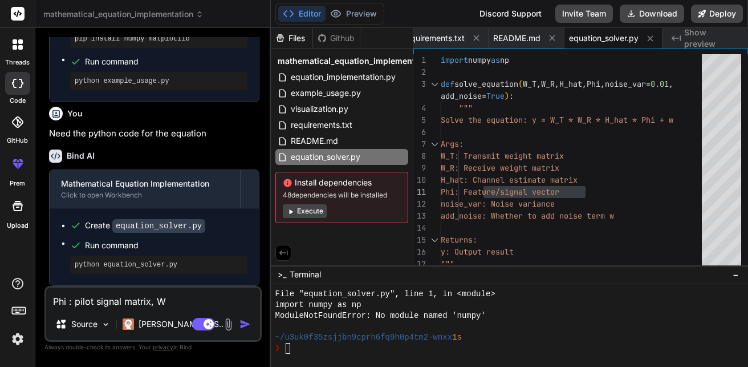
type textarea "x"
type textarea "Phi : pilot signal matrix, W-"
click at [171, 302] on textarea "Phi : pilot signal matrix, W-T" at bounding box center [153, 297] width 214 height 21
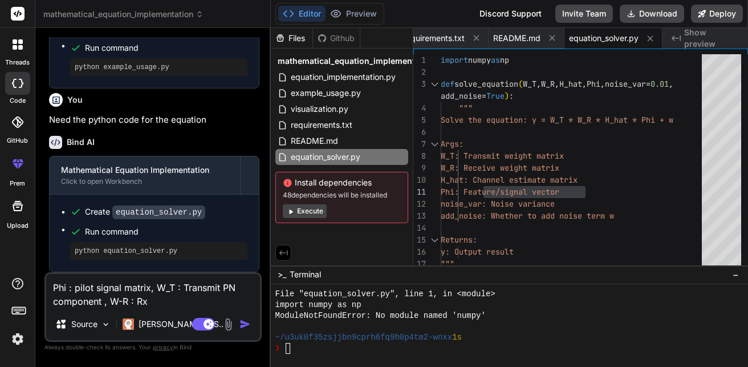
click at [216, 288] on textarea "Phi : pilot signal matrix, W_T : Transmit PN component , W-R : Rx" at bounding box center [153, 291] width 214 height 34
click at [218, 288] on textarea "Phi : pilot signal matrix, W_T : Transmit PN component , W-R : Rx" at bounding box center [153, 291] width 214 height 34
click at [154, 303] on textarea "Phi : pilot signal matrix, W_T : Tx PN component , W-R : Rx" at bounding box center [153, 291] width 214 height 34
click at [245, 323] on img "button" at bounding box center [244, 323] width 11 height 11
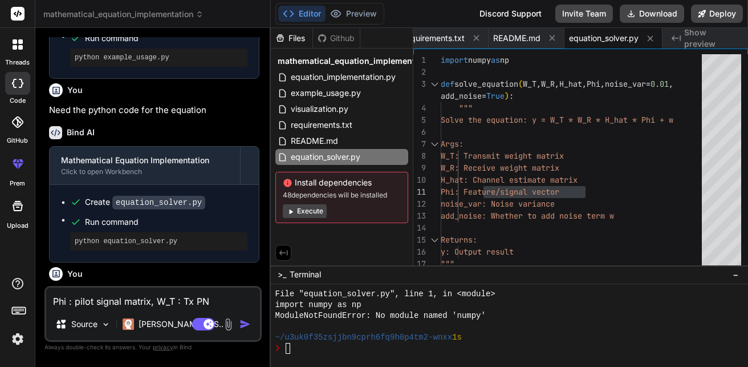
scroll to position [1039, 0]
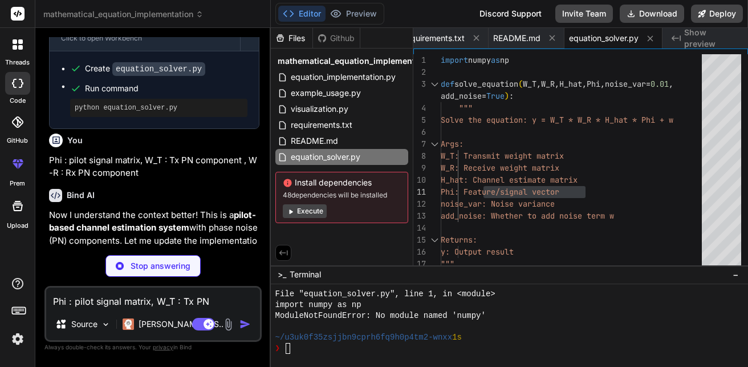
click at [233, 235] on p "Now I understand the context better! This is a pilot-based channel estimation s…" at bounding box center [154, 234] width 210 height 51
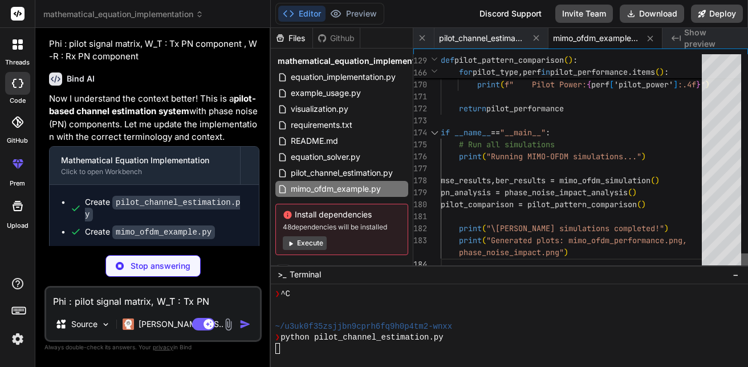
scroll to position [845, 0]
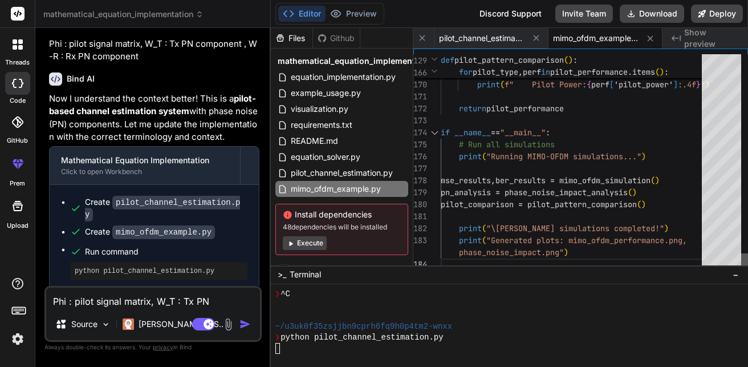
click at [741, 253] on div at bounding box center [744, 261] width 7 height 17
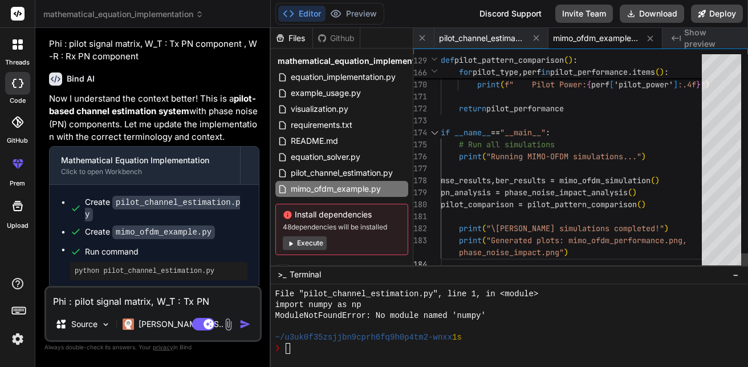
scroll to position [910, 0]
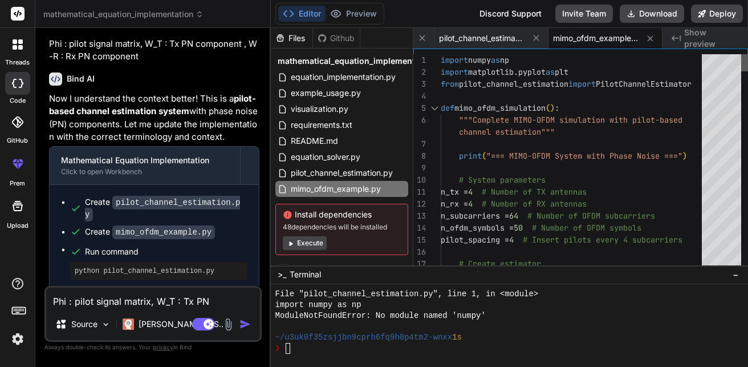
click at [747, 54] on div at bounding box center [744, 62] width 7 height 17
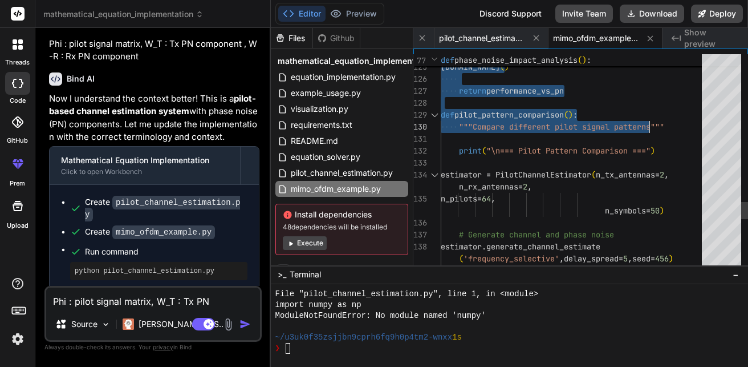
drag, startPoint x: 442, startPoint y: 58, endPoint x: 688, endPoint y: 119, distance: 253.7
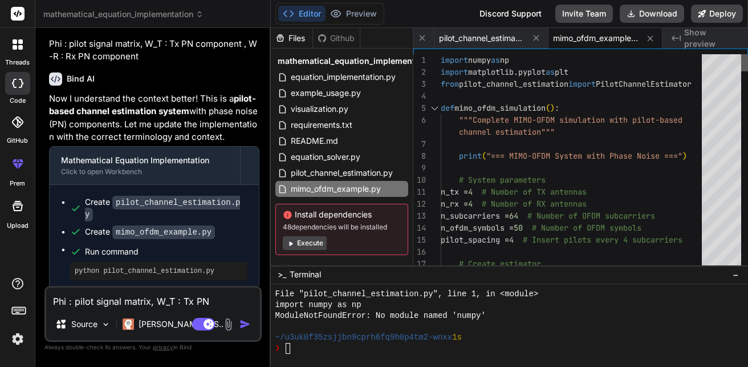
click at [746, 54] on div at bounding box center [744, 62] width 7 height 17
drag, startPoint x: 439, startPoint y: 60, endPoint x: 550, endPoint y: 222, distance: 196.5
click at [550, 221] on div "18 13 14 15 16 17 11 12 10 9 8 7 5 6 3 4 2 1 estimator = PilotChannelEstimator …" at bounding box center [580, 162] width 335 height 216
click at [367, 354] on div at bounding box center [510, 325] width 478 height 83
drag, startPoint x: 333, startPoint y: 187, endPoint x: 560, endPoint y: 125, distance: 235.2
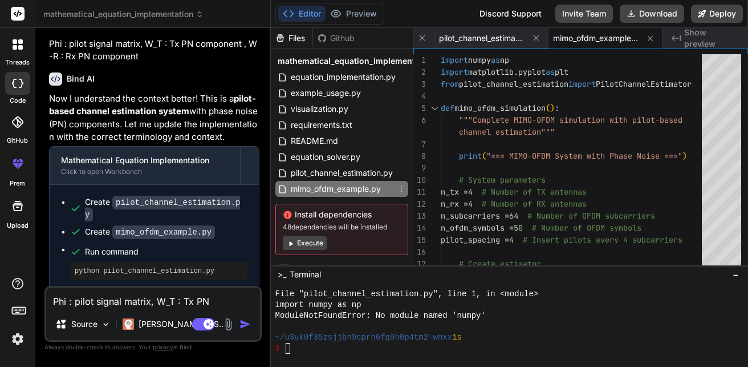
click at [365, 174] on span "pilot_channel_estimation.py" at bounding box center [342, 173] width 104 height 14
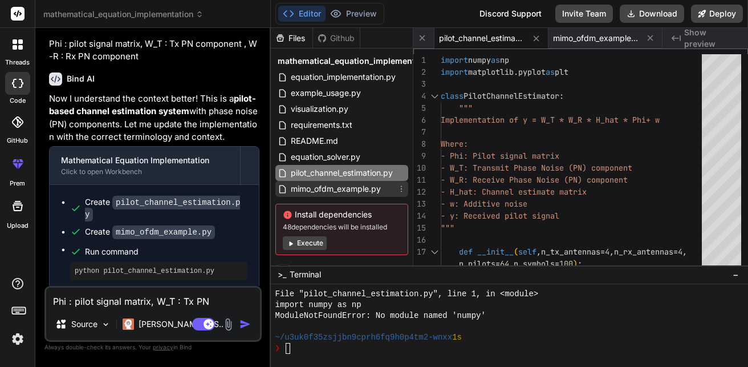
click at [364, 189] on span "mimo_ofdm_example.py" at bounding box center [336, 189] width 92 height 14
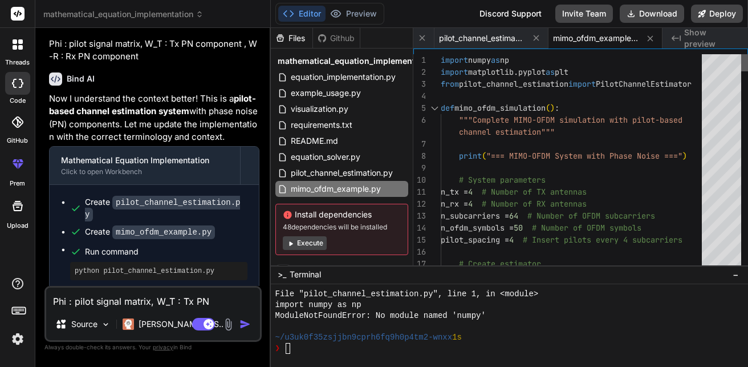
click at [744, 54] on div at bounding box center [744, 62] width 7 height 17
click at [378, 173] on span "pilot_channel_estimation.py" at bounding box center [342, 173] width 104 height 14
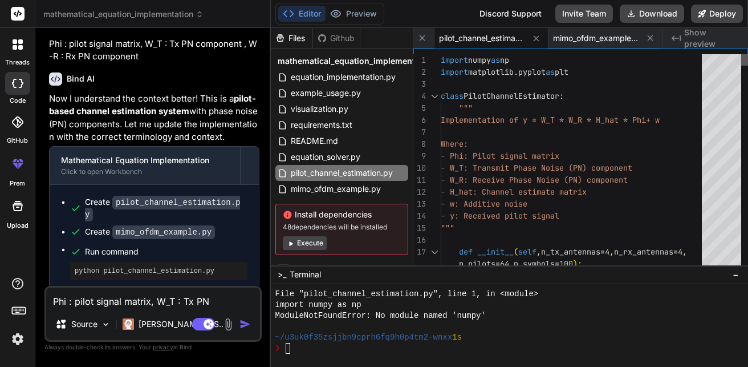
click at [746, 58] on div at bounding box center [744, 59] width 7 height 11
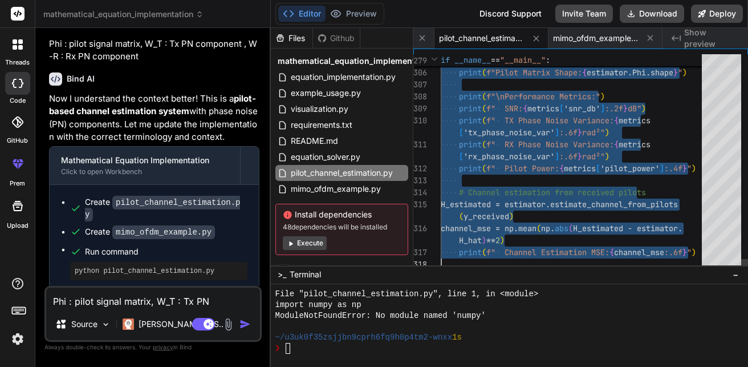
drag, startPoint x: 442, startPoint y: 57, endPoint x: 633, endPoint y: 300, distance: 309.4
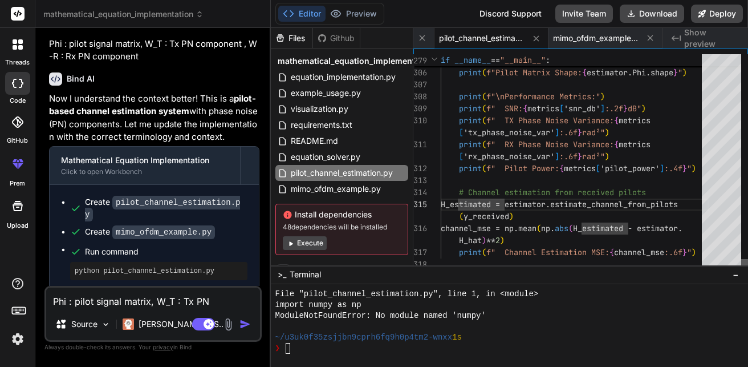
click at [744, 267] on div at bounding box center [744, 264] width 7 height 11
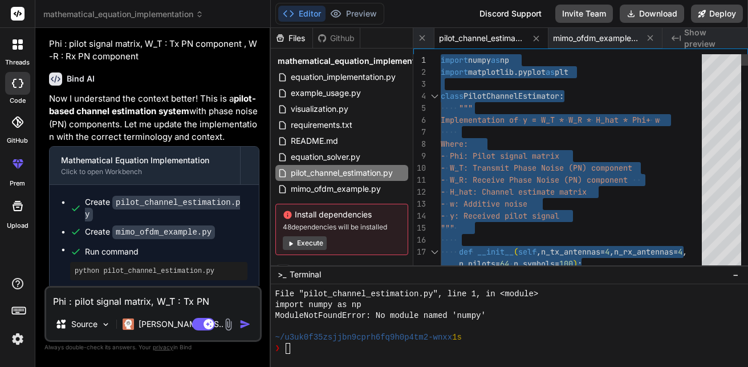
drag, startPoint x: 701, startPoint y: 255, endPoint x: 425, endPoint y: 24, distance: 359.3
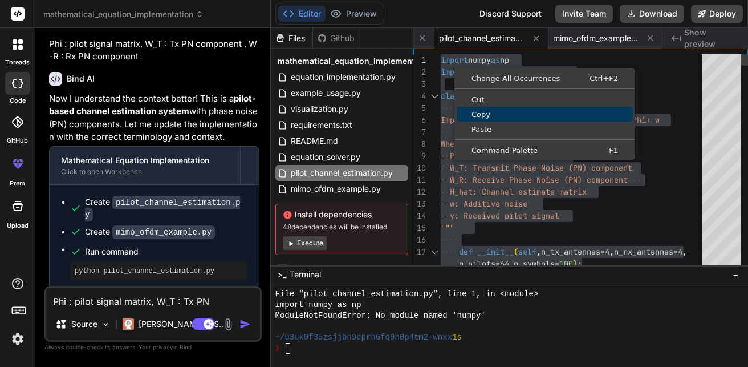
click at [476, 114] on span "Copy" at bounding box center [545, 114] width 176 height 7
